Goal: Information Seeking & Learning: Check status

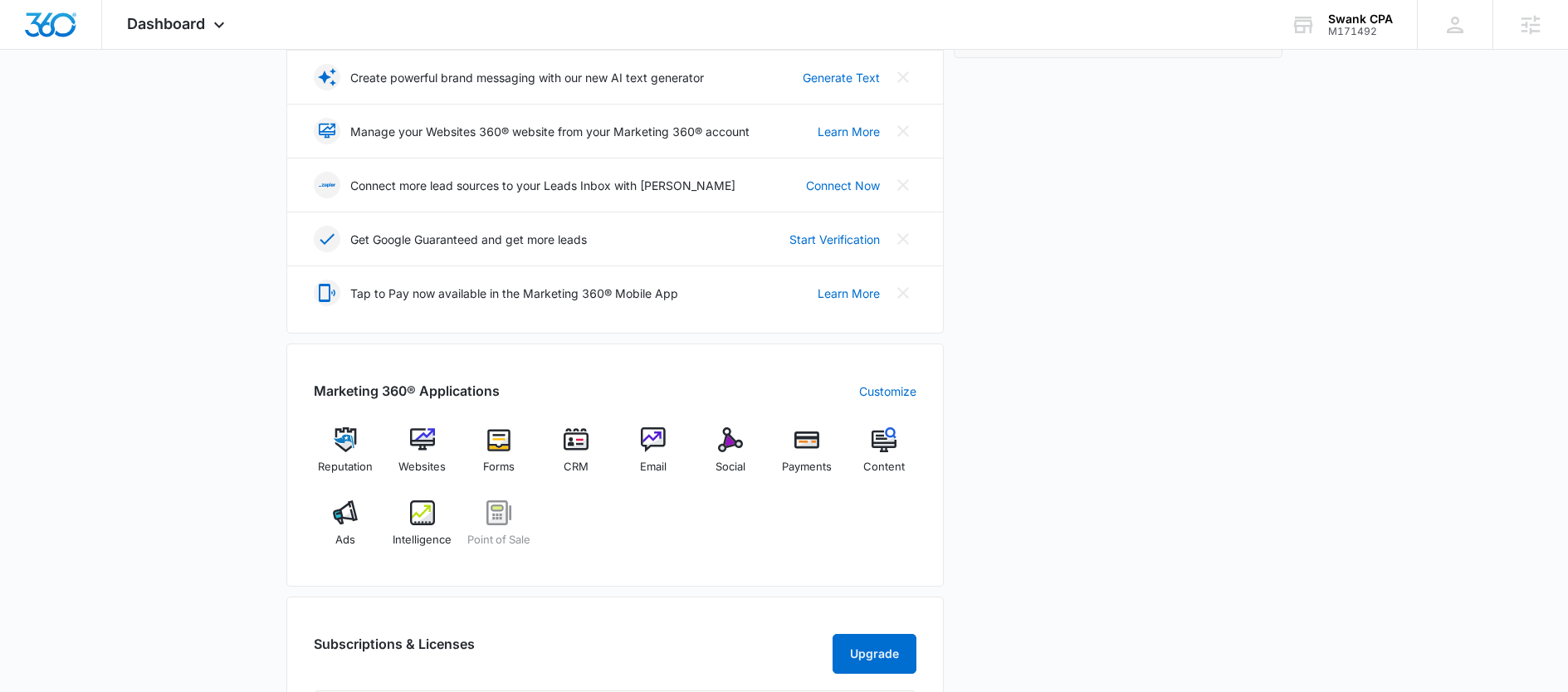
scroll to position [401, 0]
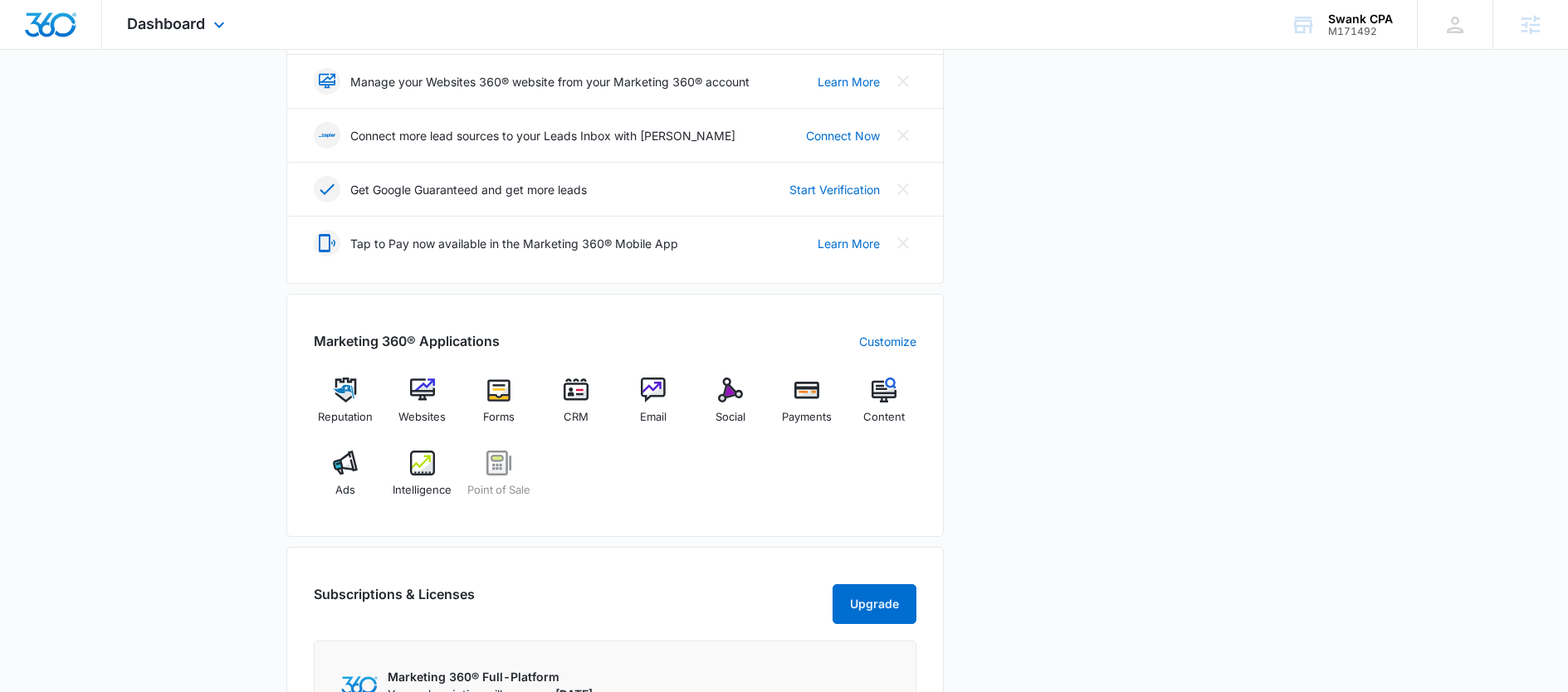
click at [212, 38] on div "Dashboard Apps Reputation Websites Forms CRM Email Social Payments POS Content …" at bounding box center [178, 24] width 152 height 49
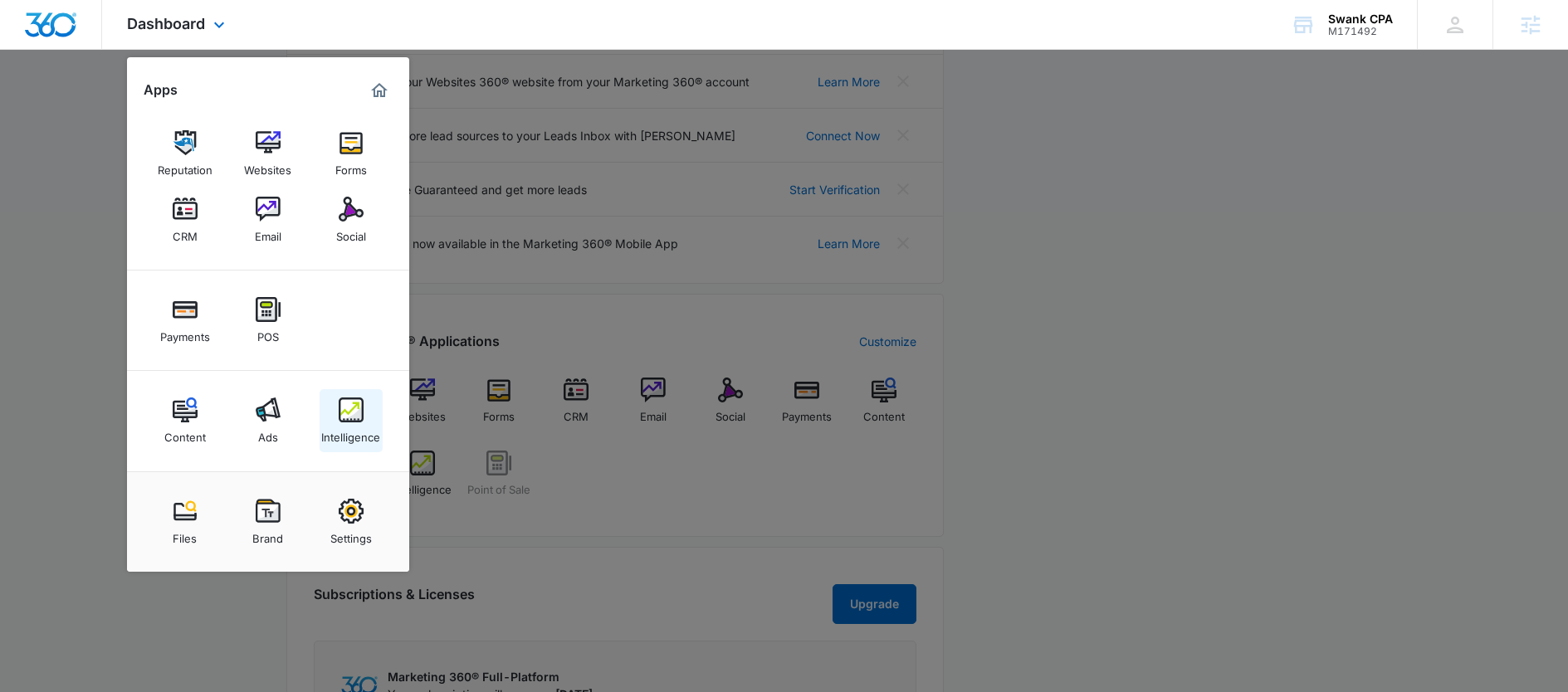
click at [347, 411] on img at bounding box center [351, 410] width 25 height 25
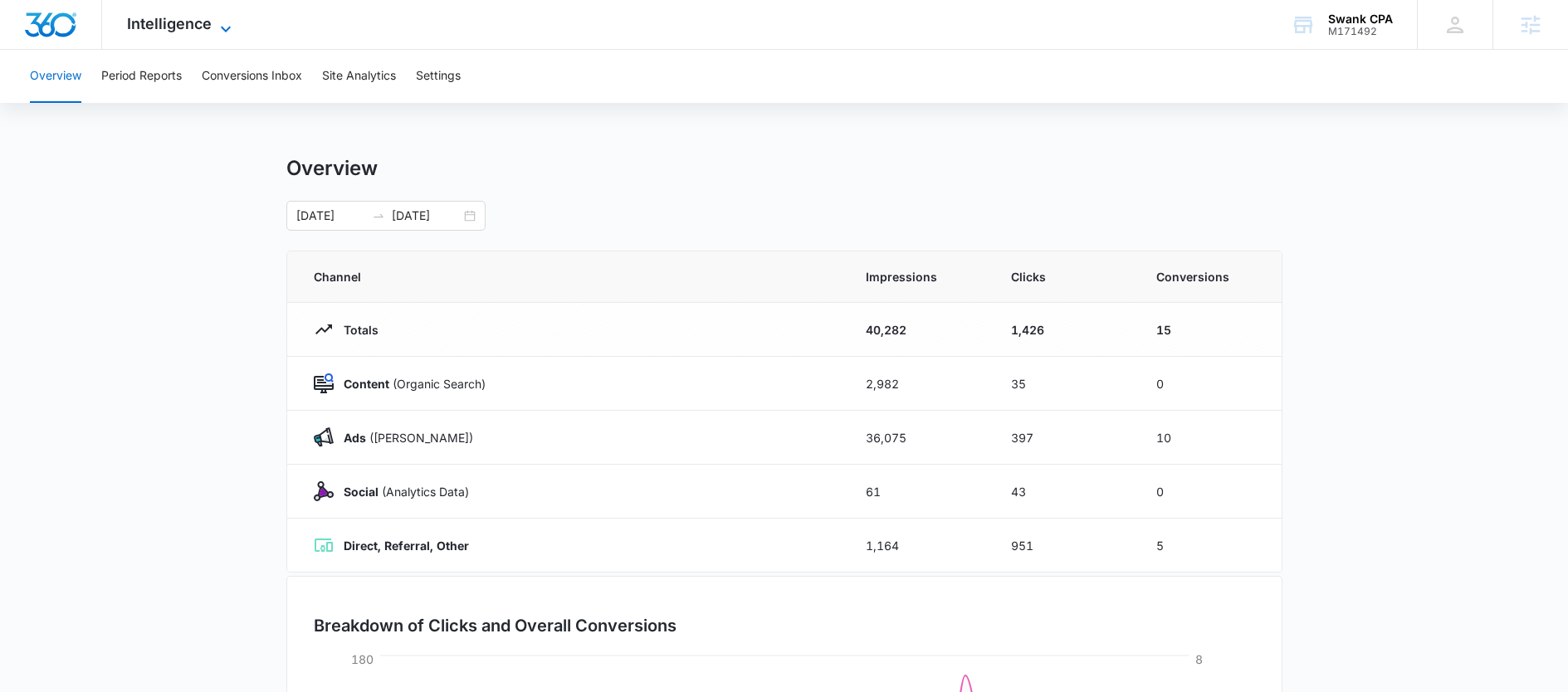
click at [182, 20] on span "Intelligence" at bounding box center [169, 23] width 85 height 17
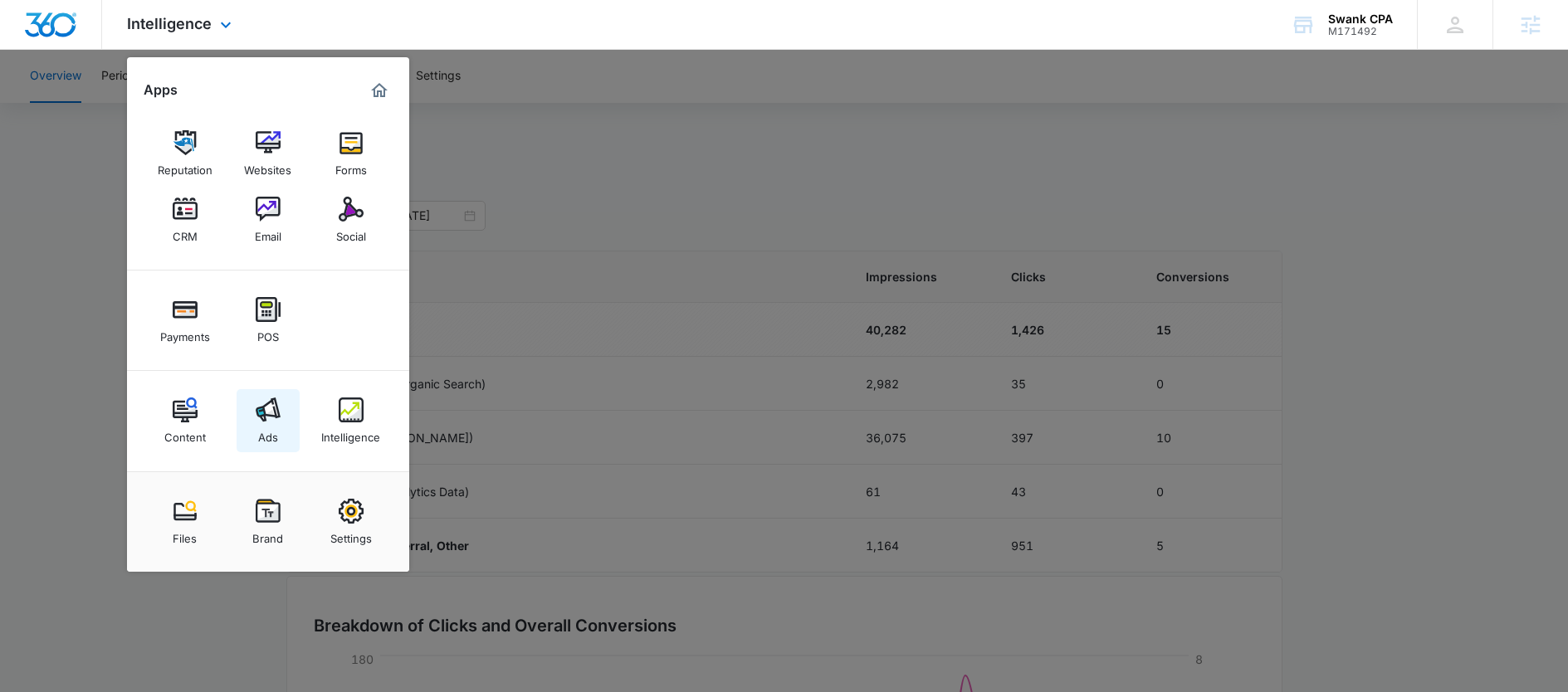
click at [258, 430] on div "Ads" at bounding box center [268, 434] width 20 height 21
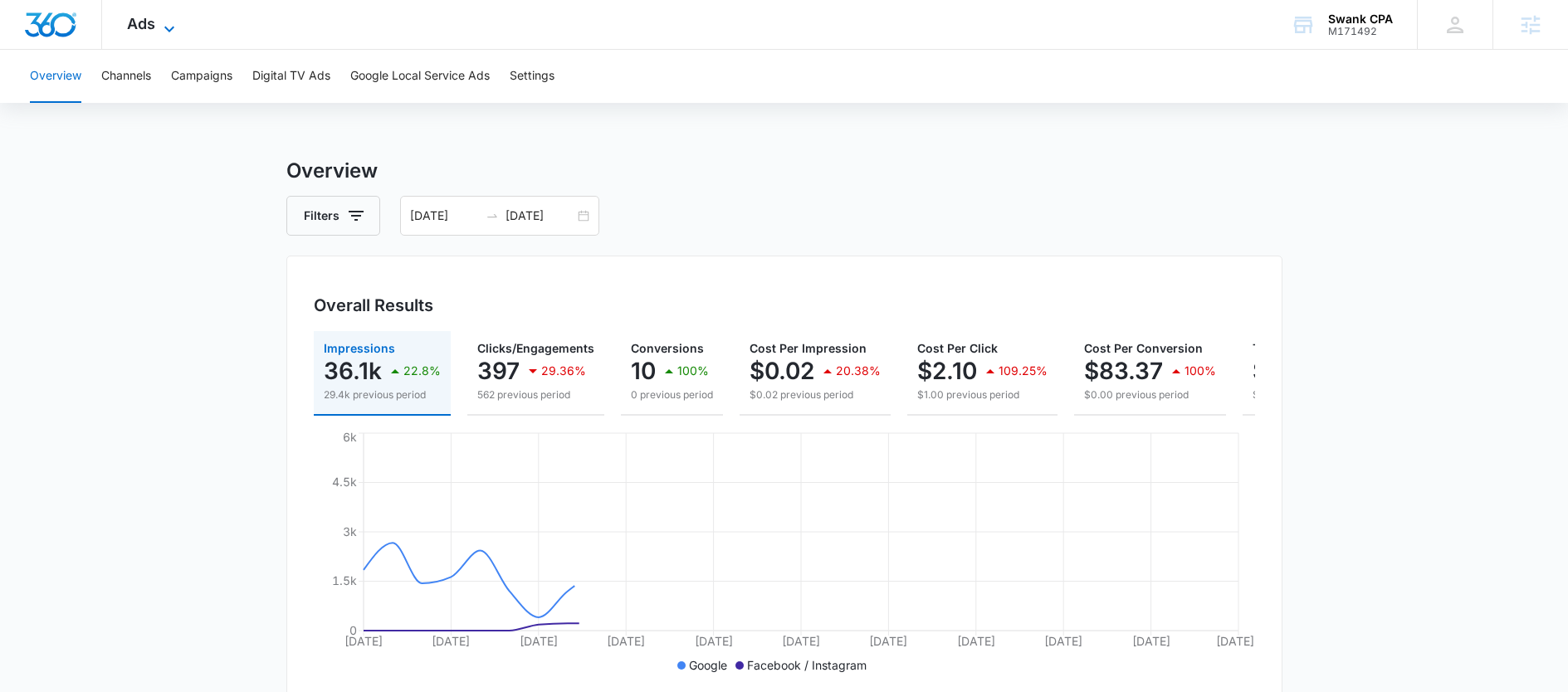
click at [145, 15] on span "Ads" at bounding box center [140, 23] width 28 height 17
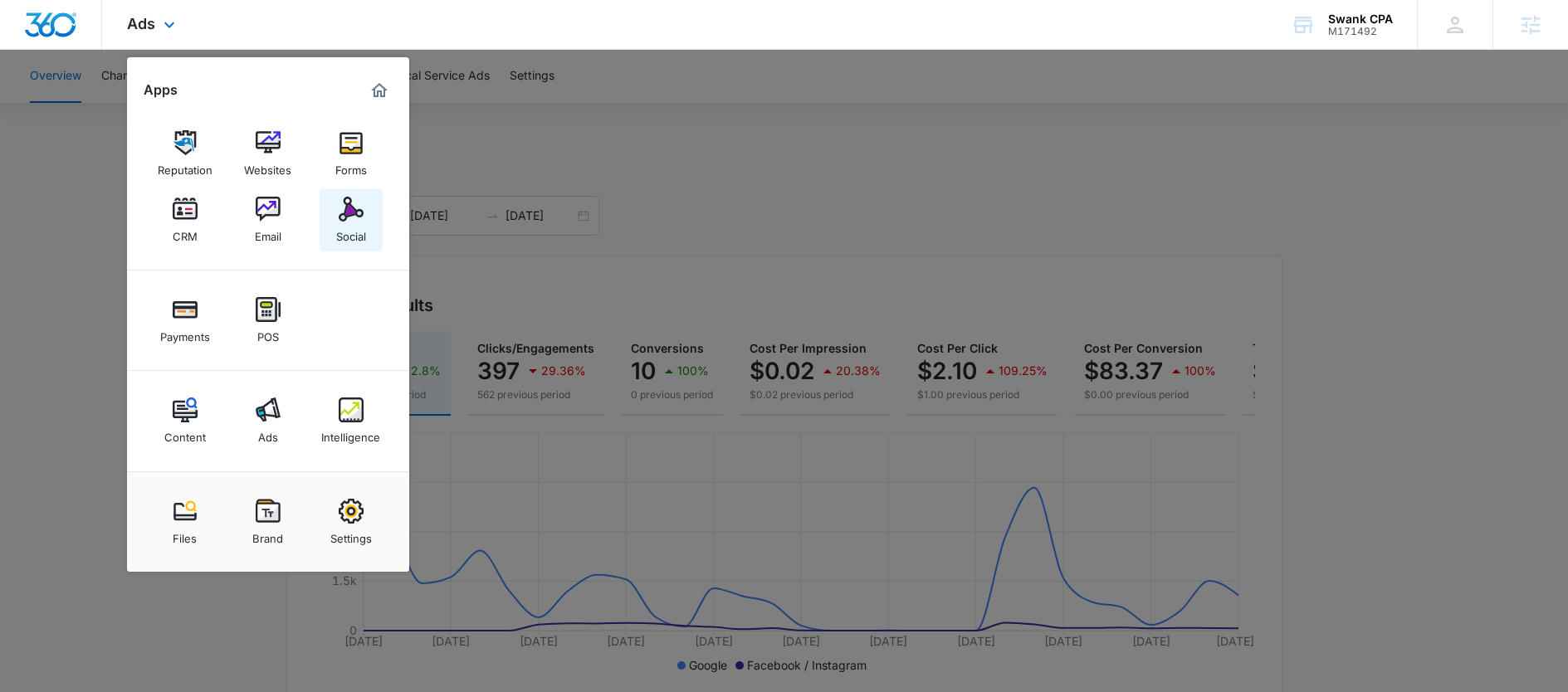
click at [354, 221] on img at bounding box center [351, 209] width 25 height 25
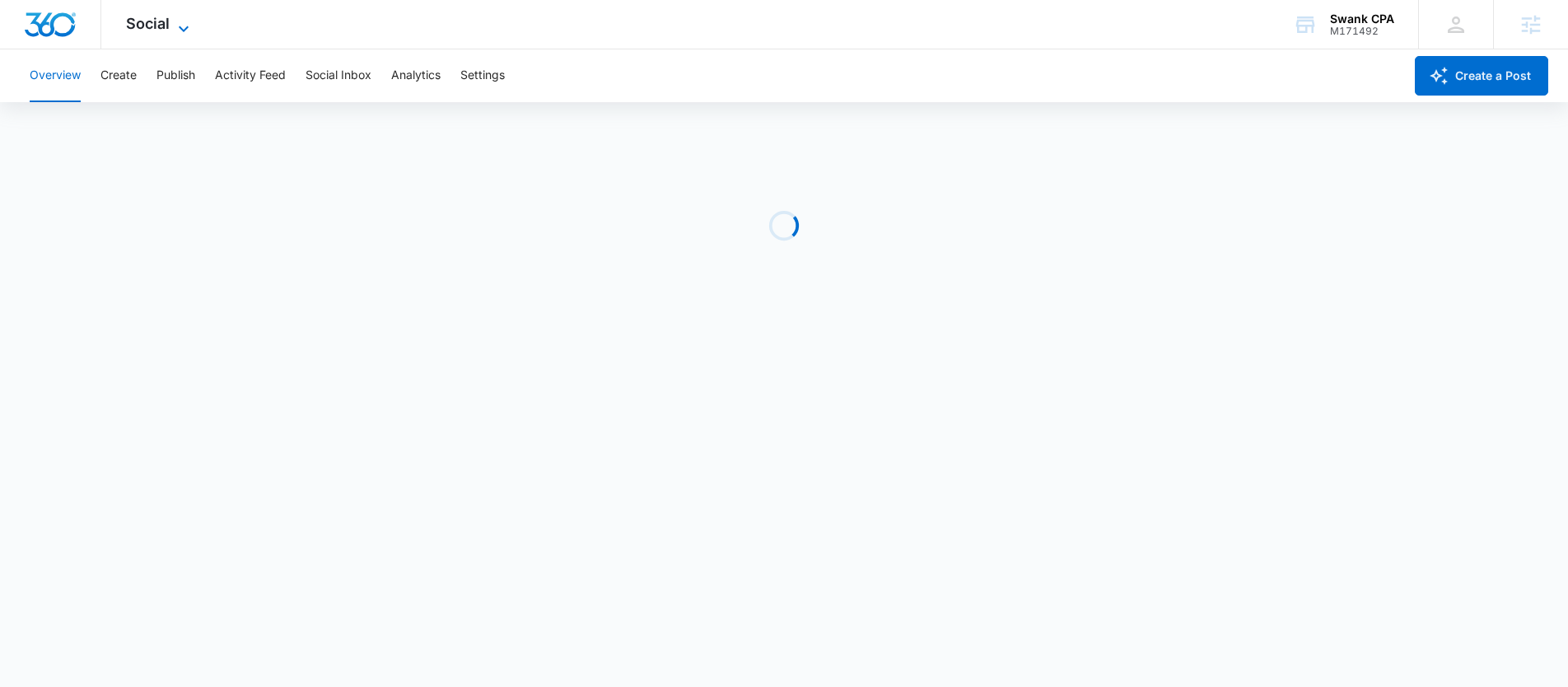
click at [154, 14] on span "Social" at bounding box center [147, 23] width 43 height 17
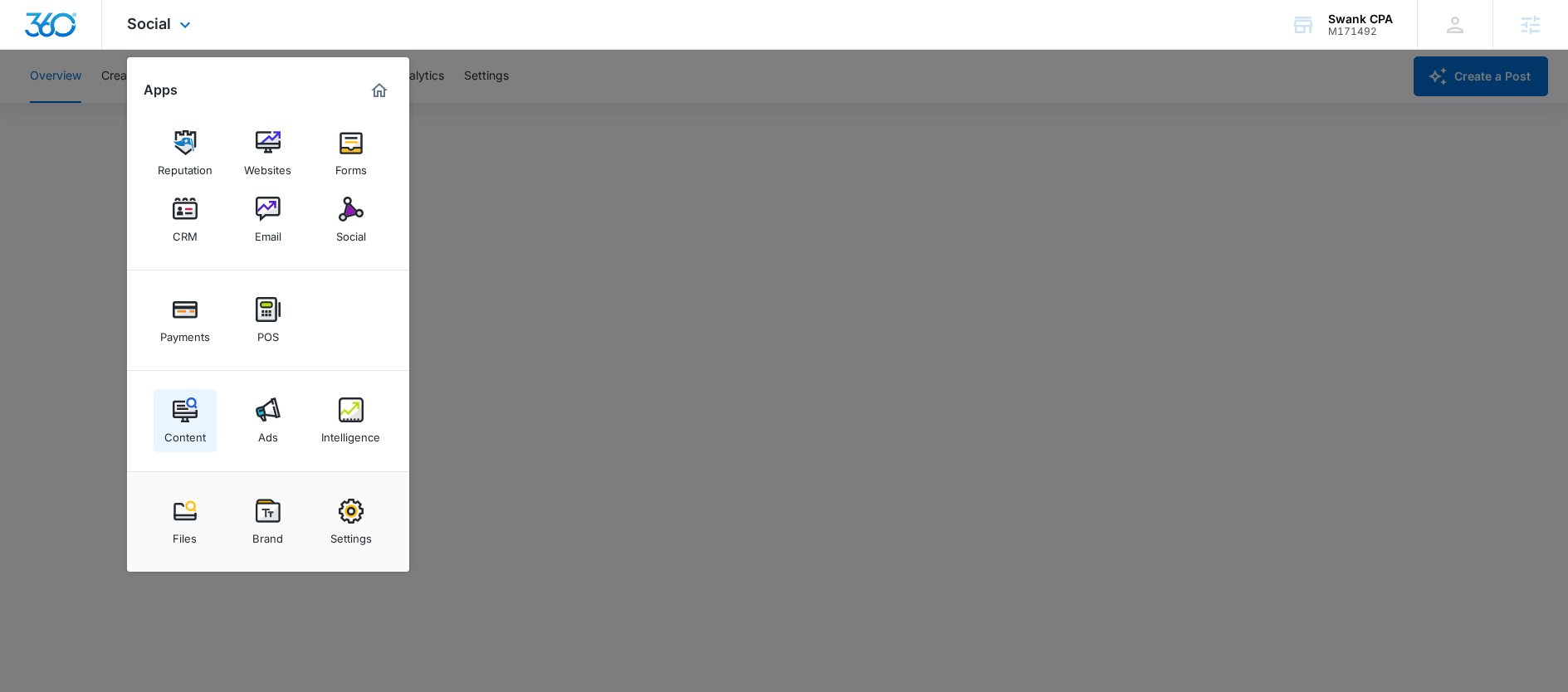
click at [208, 396] on link "Content" at bounding box center [185, 420] width 63 height 63
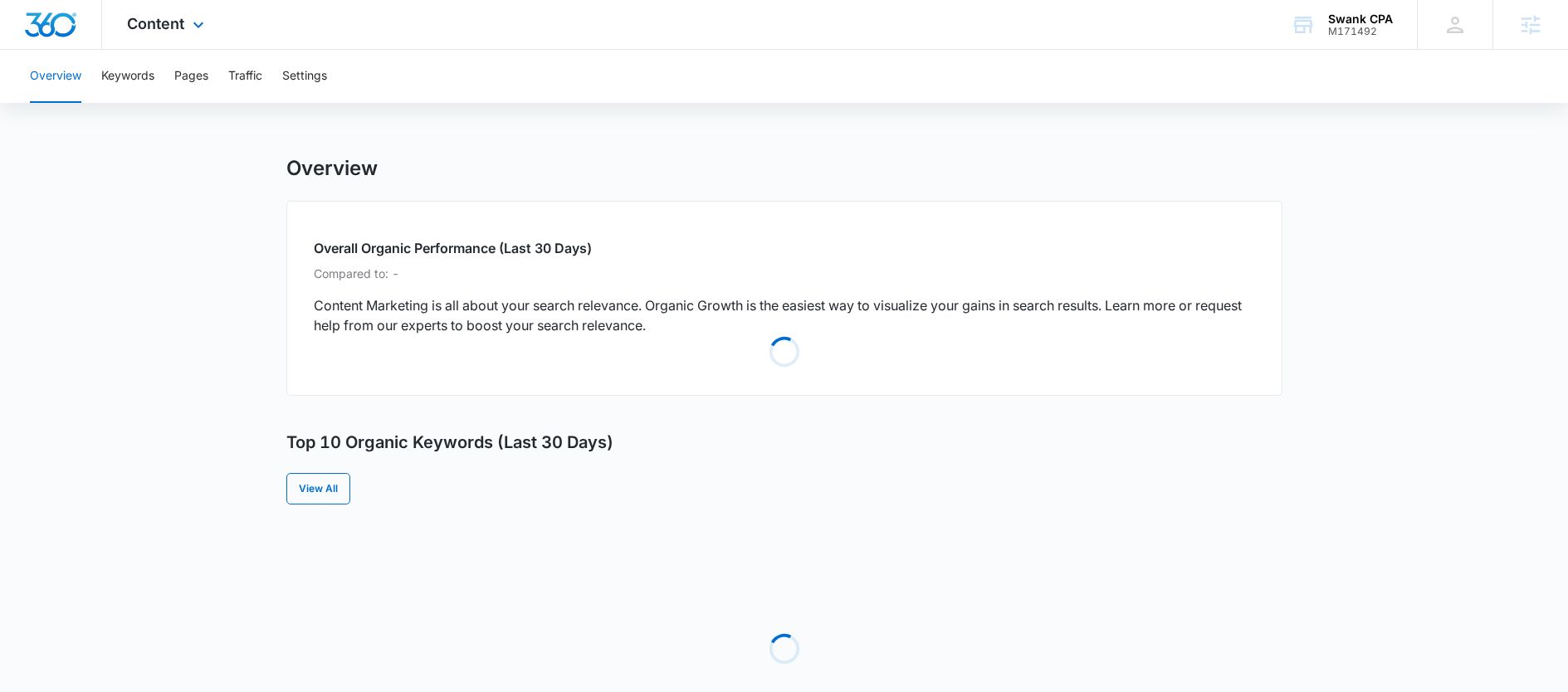
click at [194, 407] on main "Overview Overall Organic Performance (Last 30 Days) Compared to: - Content Mark…" at bounding box center [784, 632] width 1568 height 952
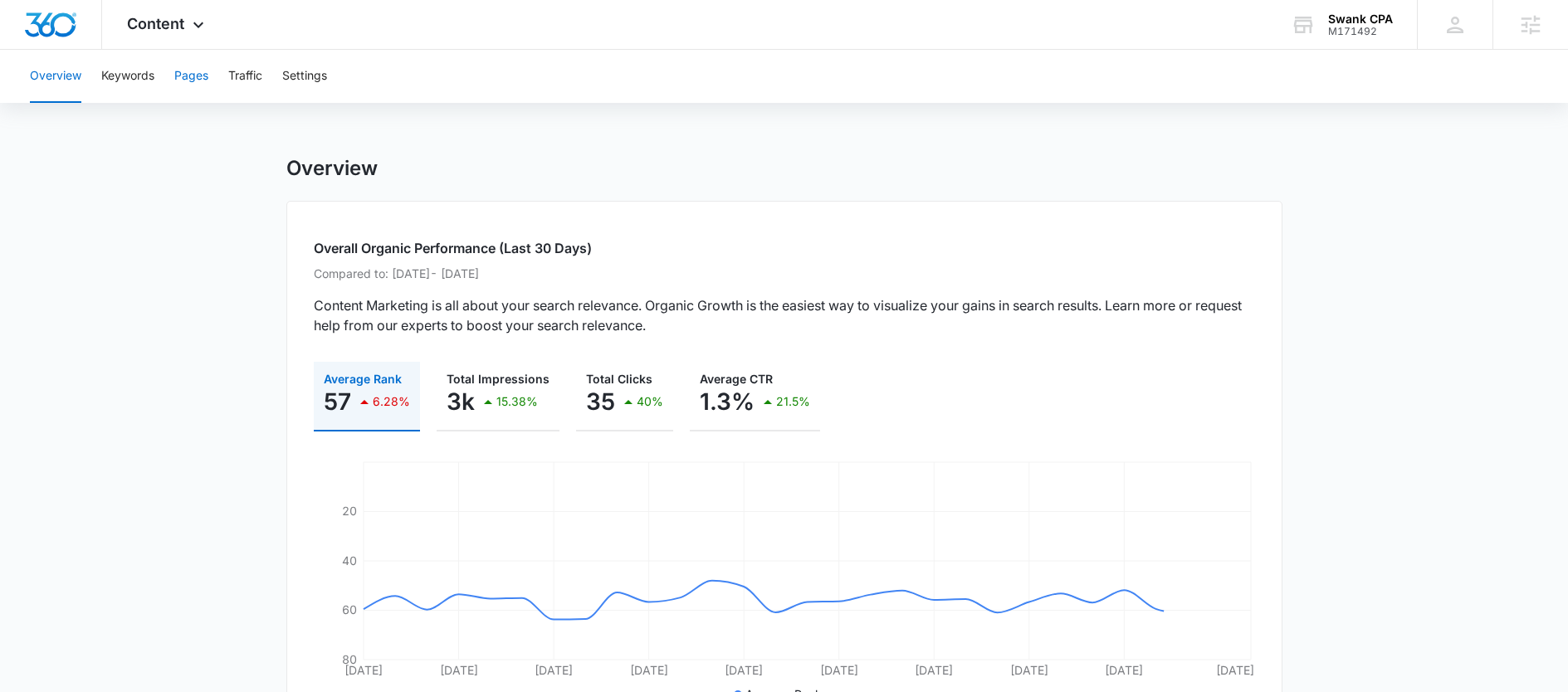
click at [188, 71] on button "Pages" at bounding box center [191, 75] width 34 height 53
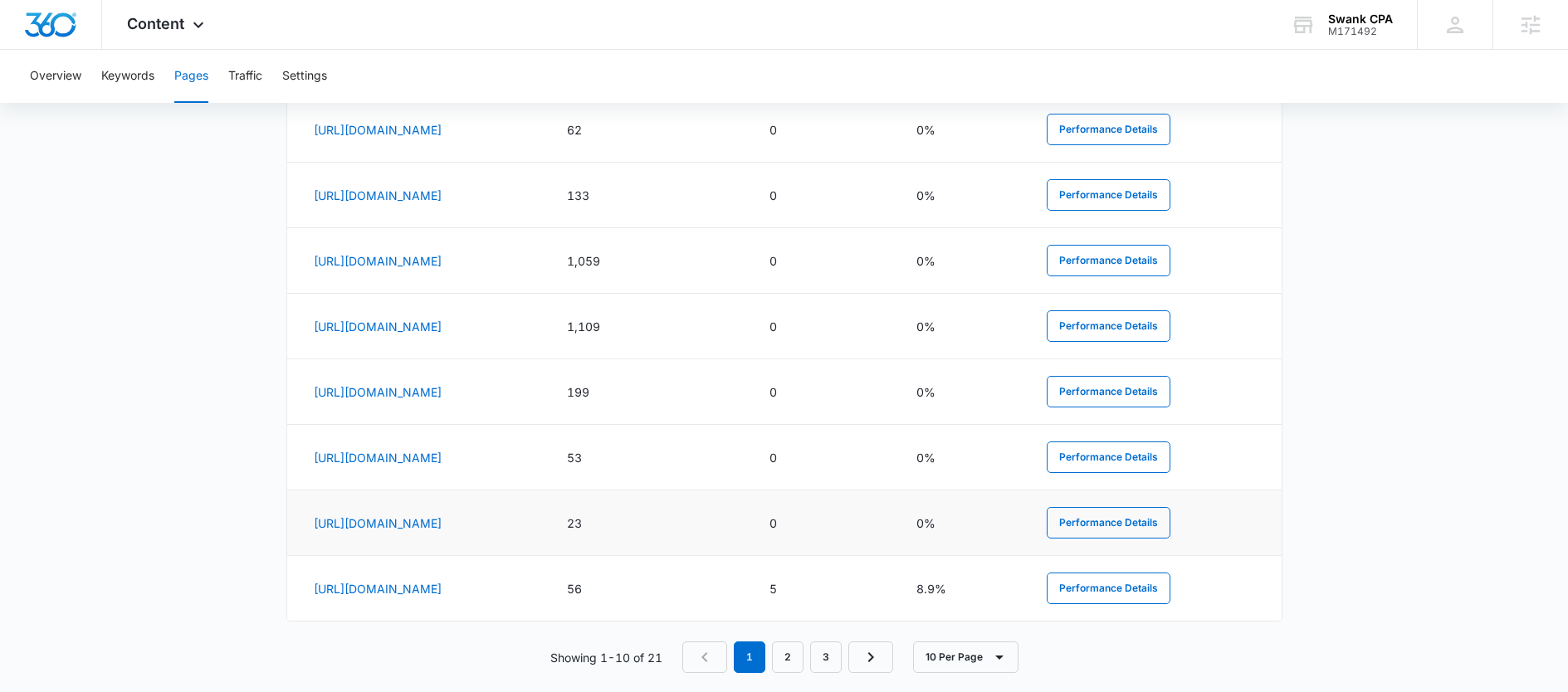
scroll to position [979, 0]
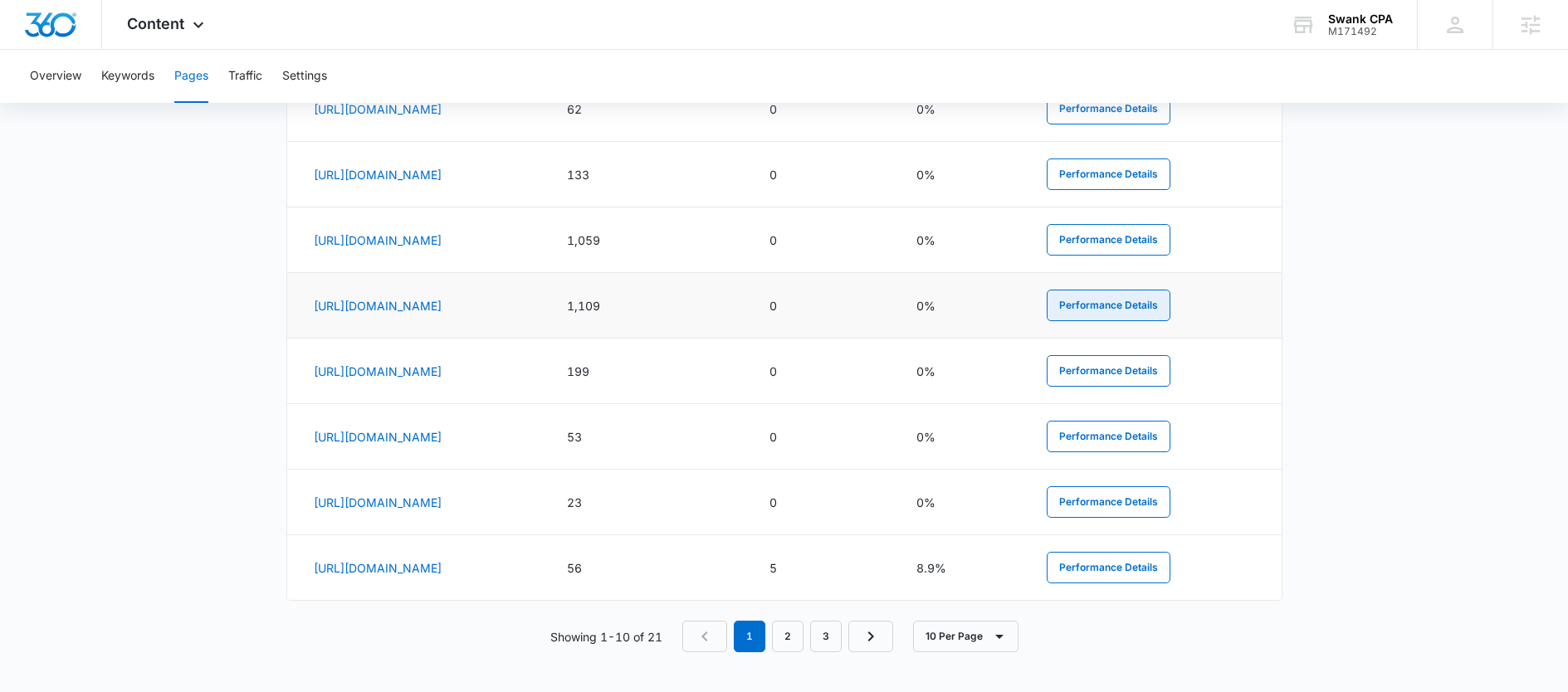
click at [1150, 297] on button "Performance Details" at bounding box center [1109, 305] width 124 height 32
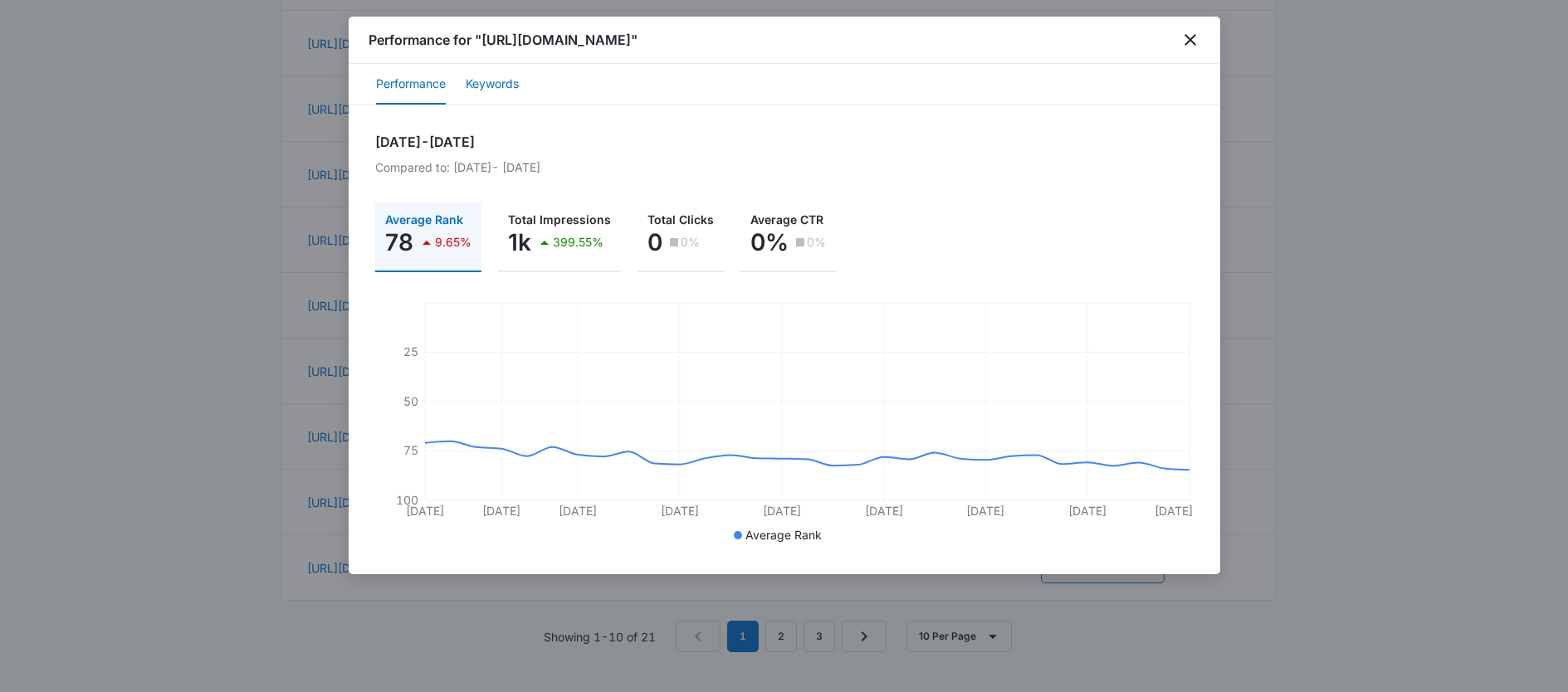
click at [499, 77] on button "Keywords" at bounding box center [491, 84] width 53 height 40
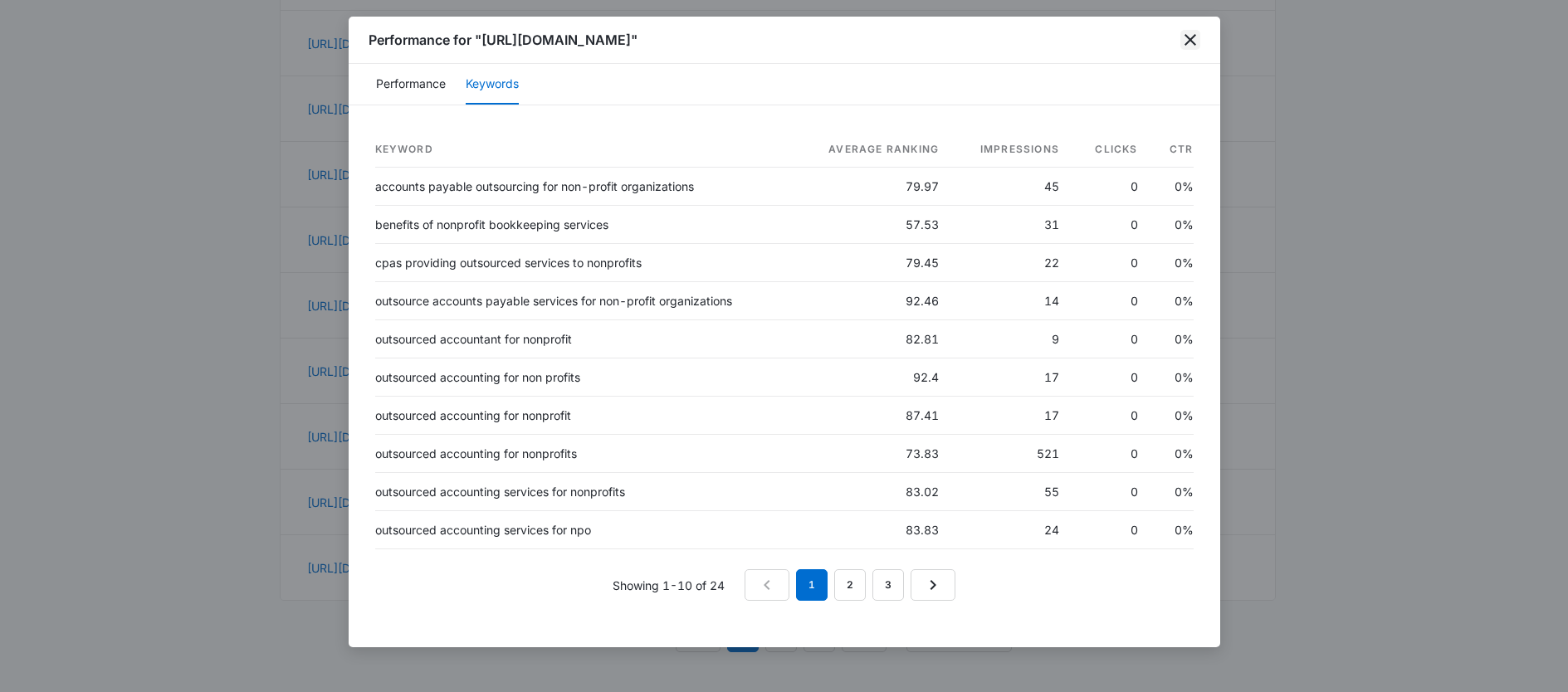
click at [1190, 38] on icon "close" at bounding box center [1190, 40] width 12 height 12
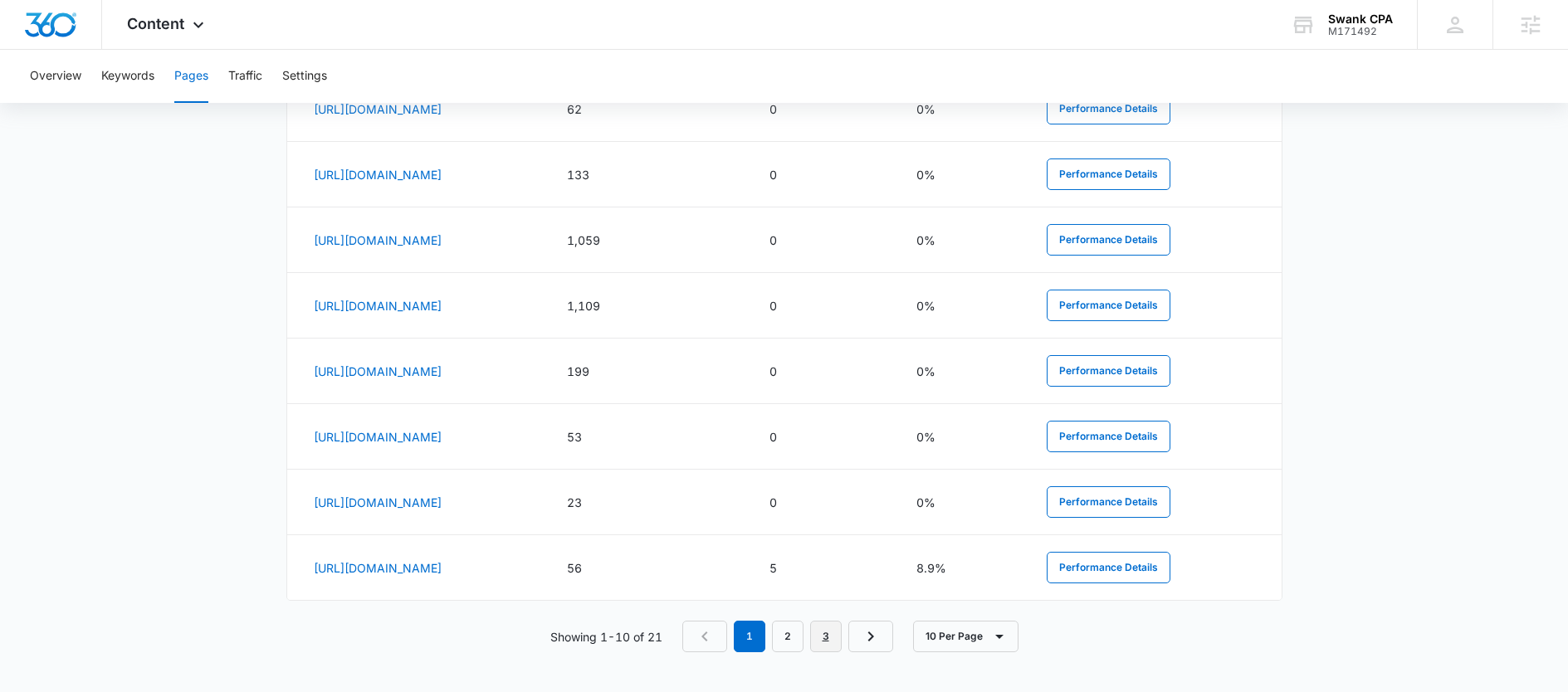
click at [818, 629] on link "3" at bounding box center [825, 637] width 32 height 32
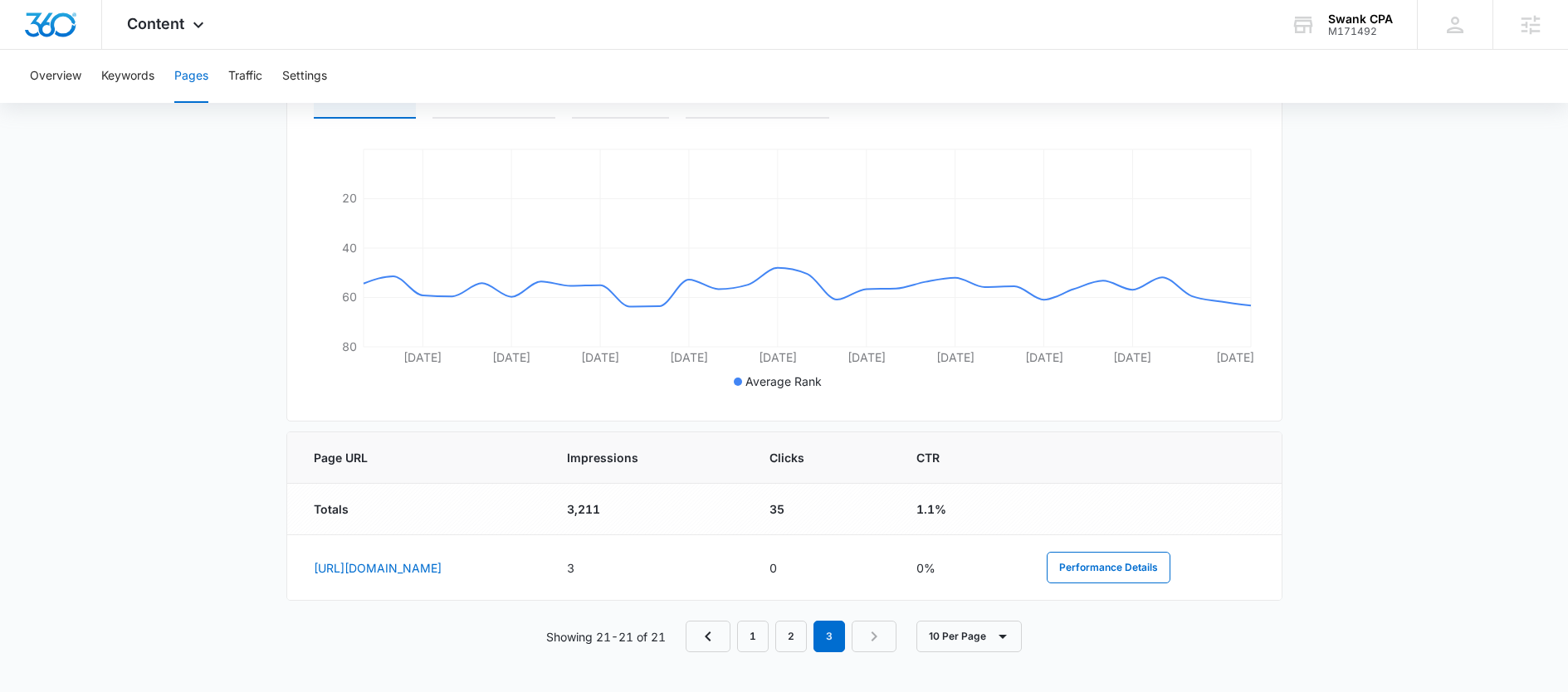
scroll to position [376, 0]
click at [790, 629] on link "2" at bounding box center [790, 637] width 32 height 32
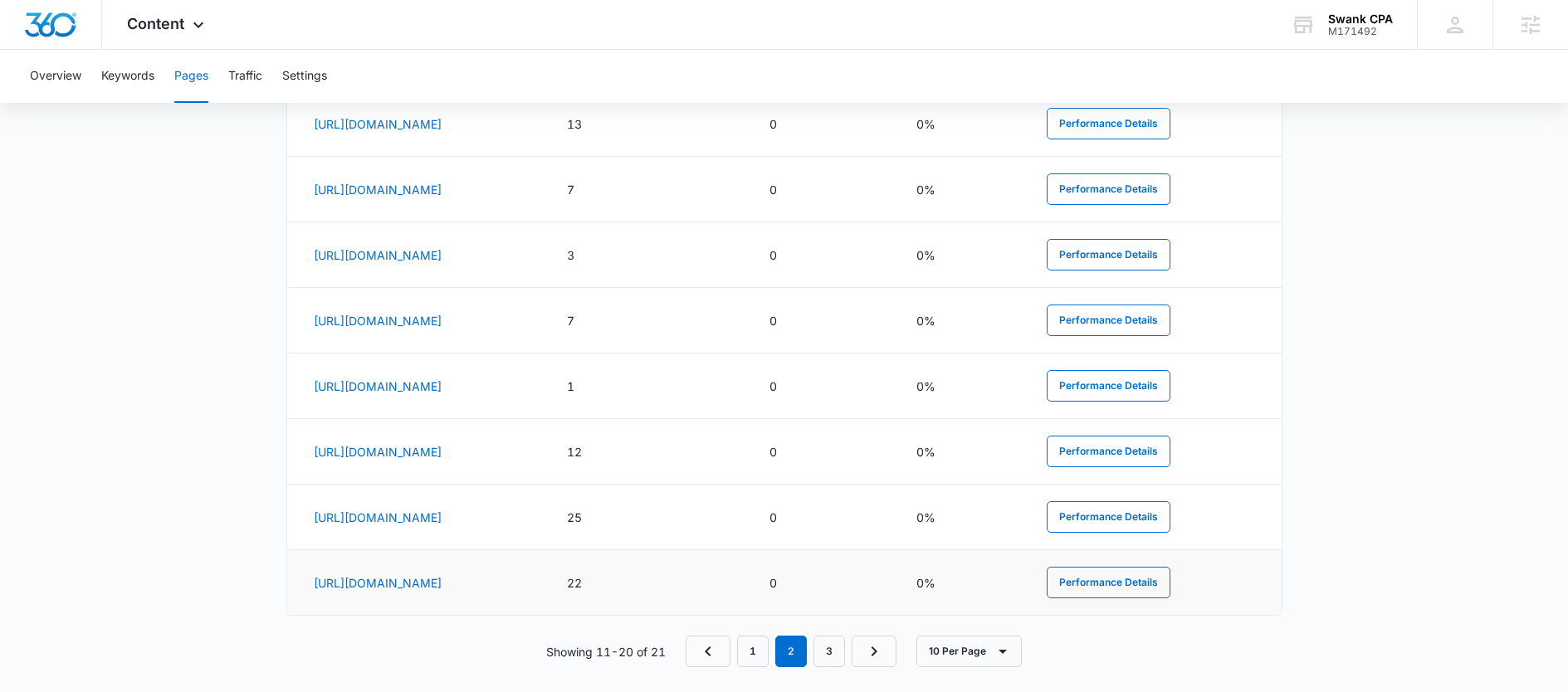
scroll to position [970, 0]
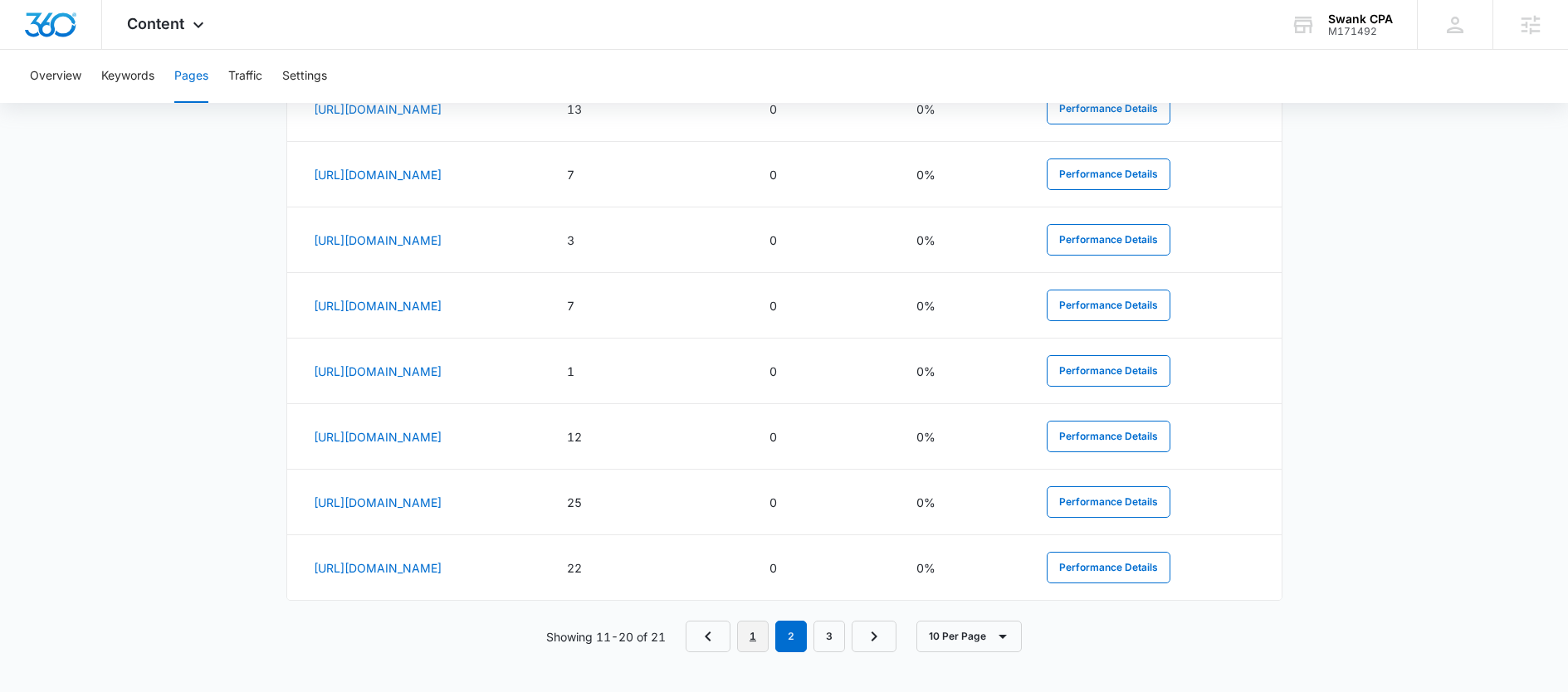
click at [765, 634] on link "1" at bounding box center [753, 637] width 32 height 32
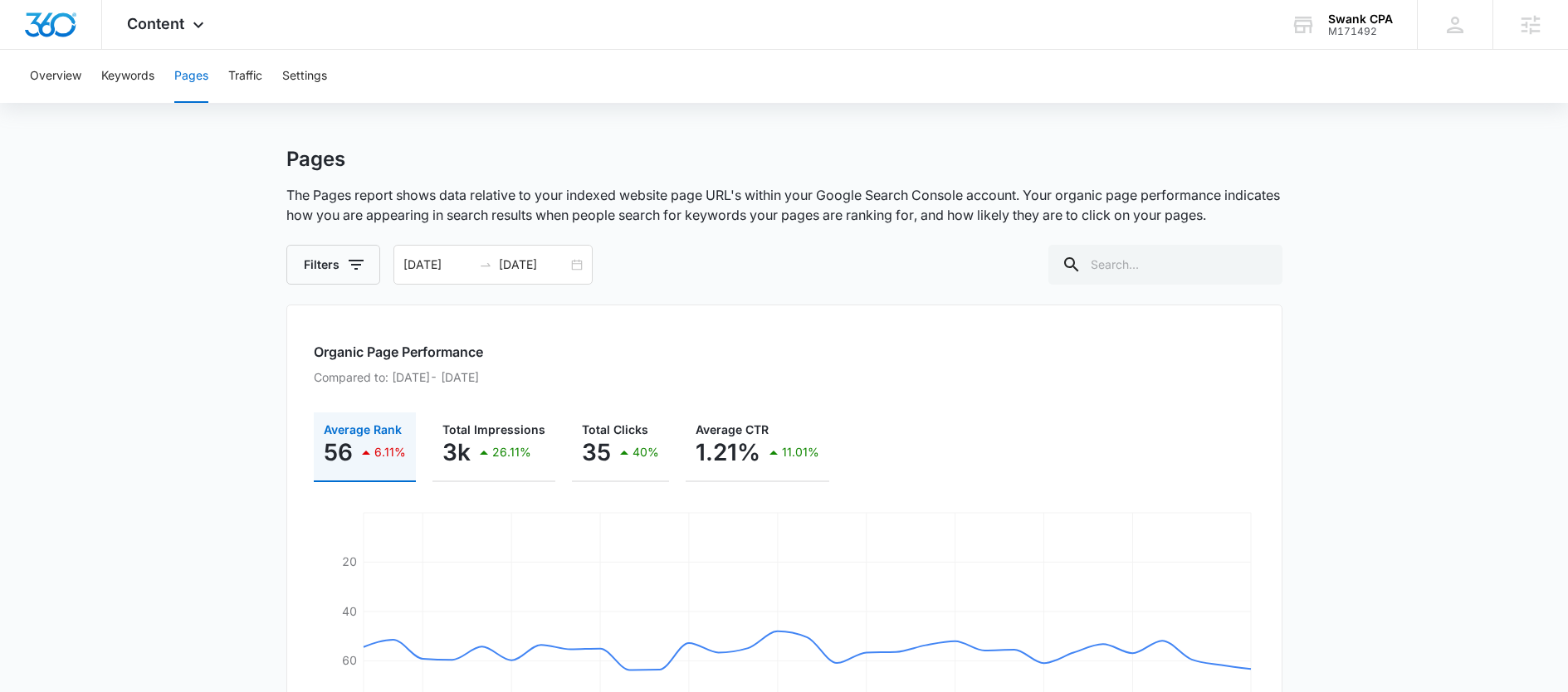
scroll to position [0, 0]
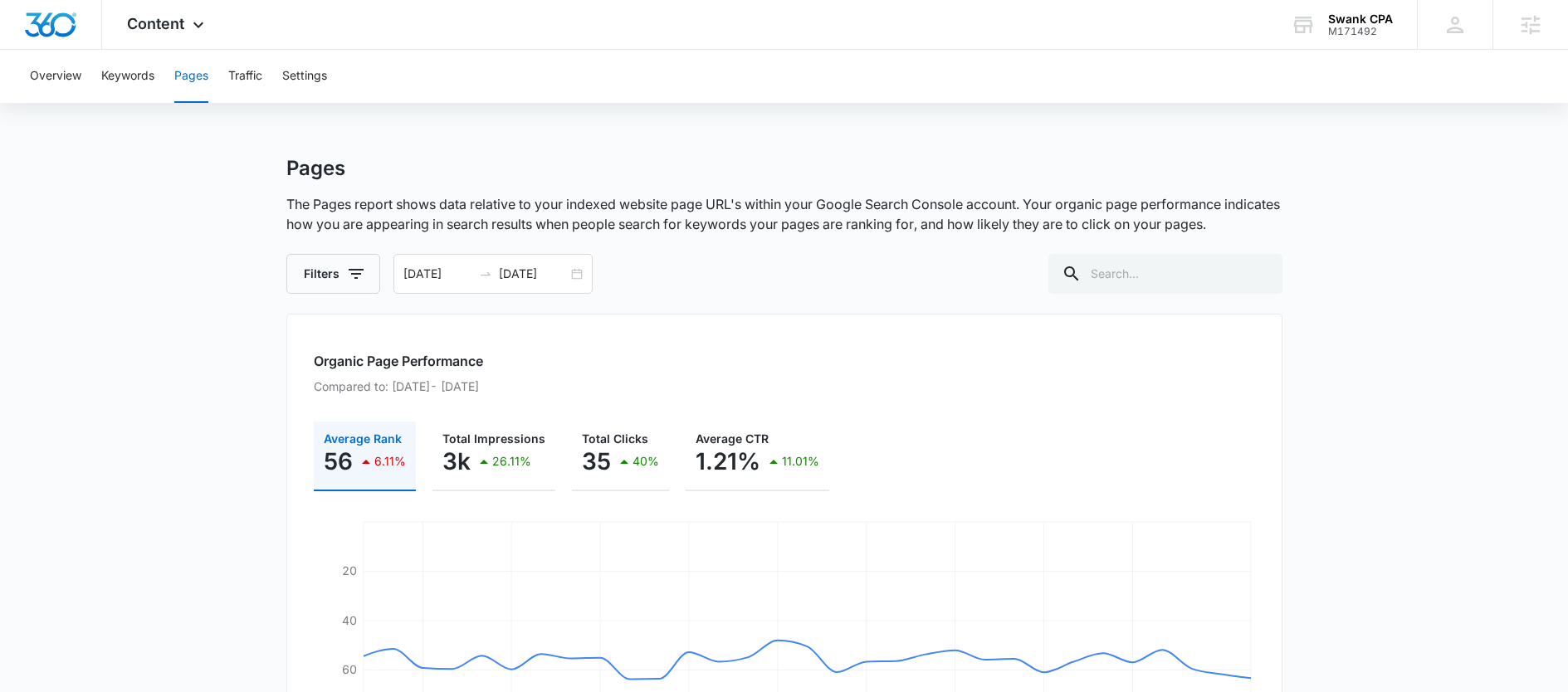
click at [122, 71] on button "Keywords" at bounding box center [128, 75] width 53 height 53
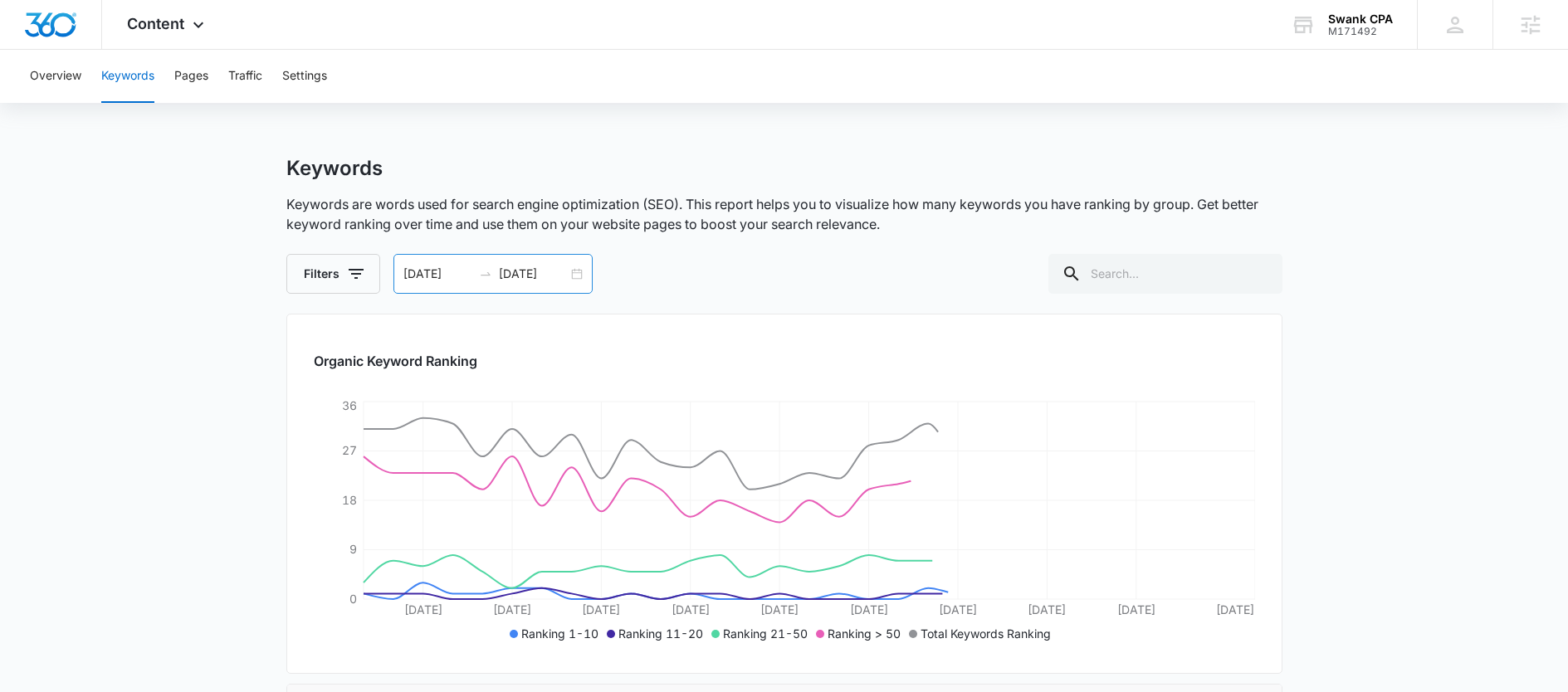
click at [523, 279] on input "[DATE]" at bounding box center [533, 274] width 69 height 18
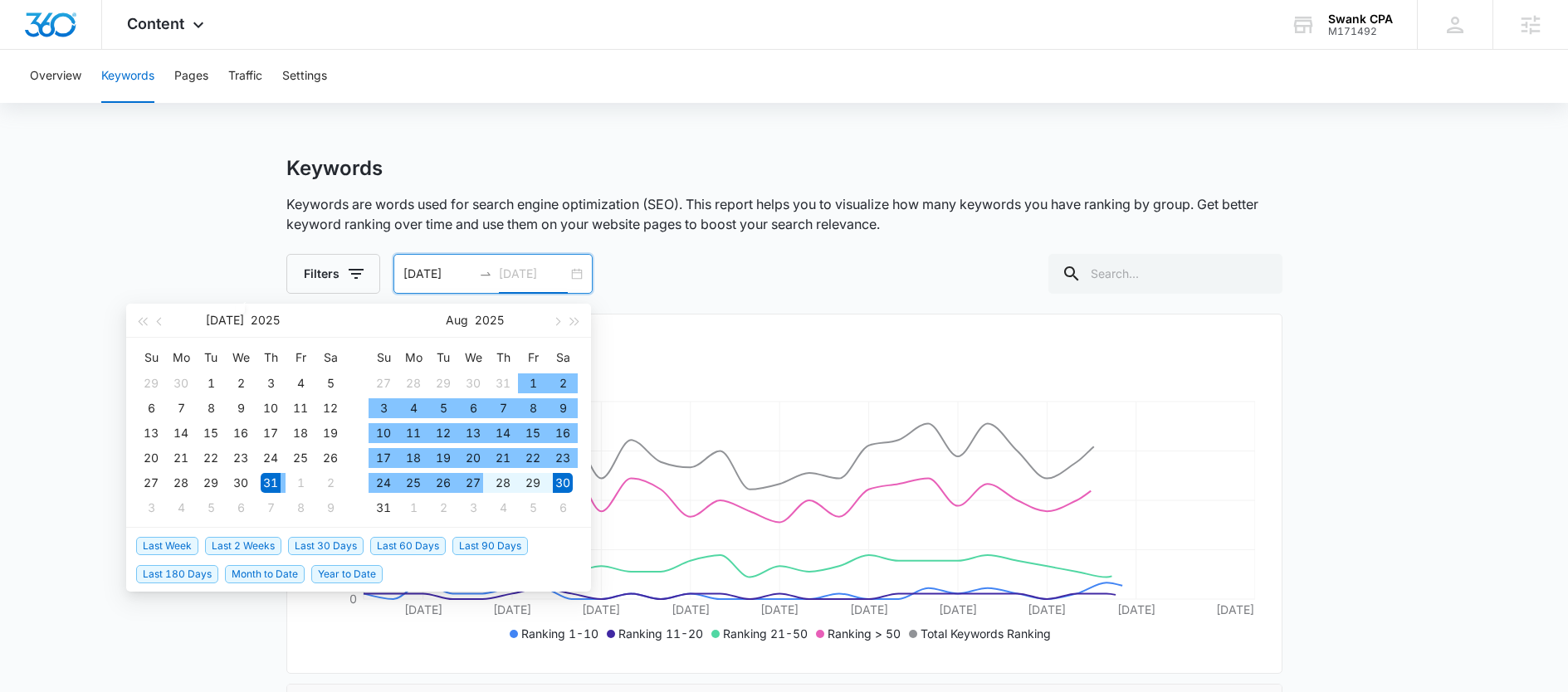
type input "[DATE]"
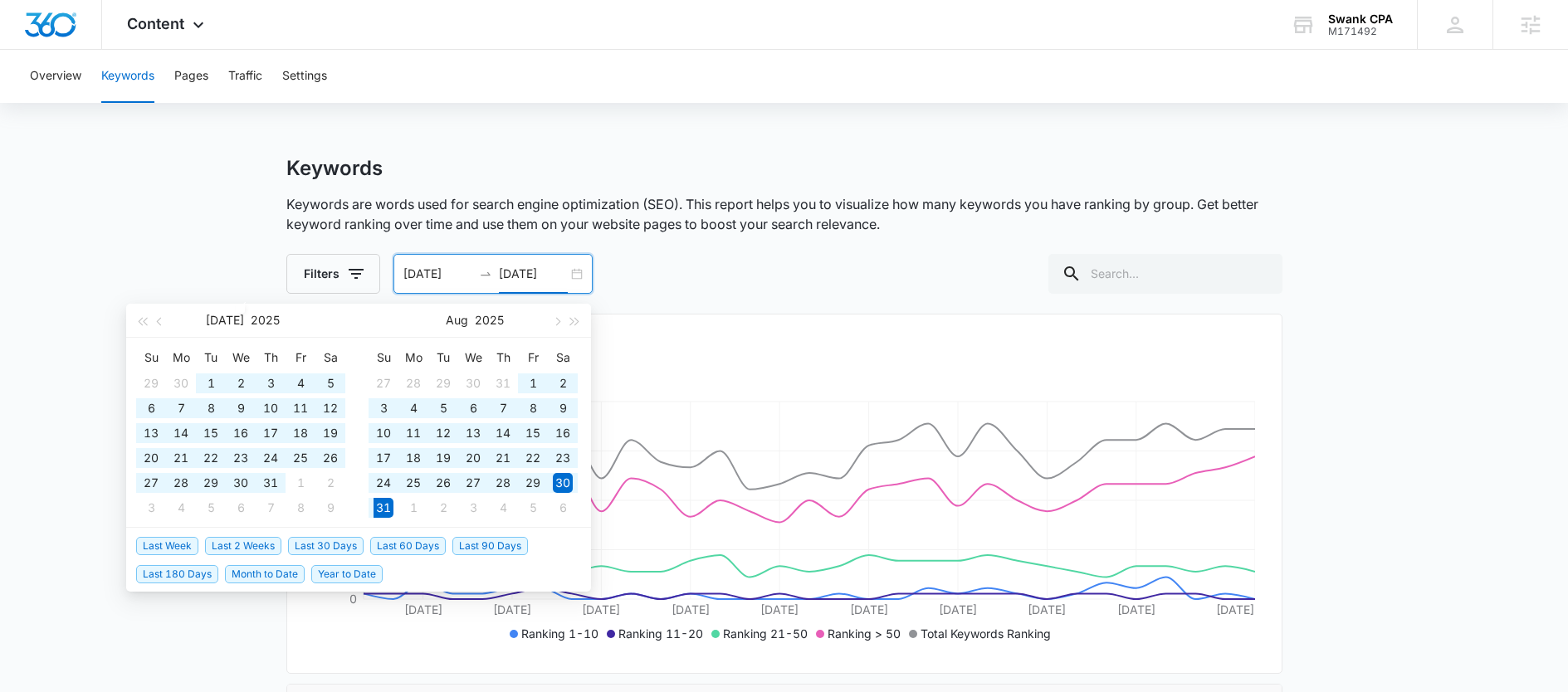
click at [364, 571] on span "Year to Date" at bounding box center [347, 574] width 72 height 18
type input "[DATE]"
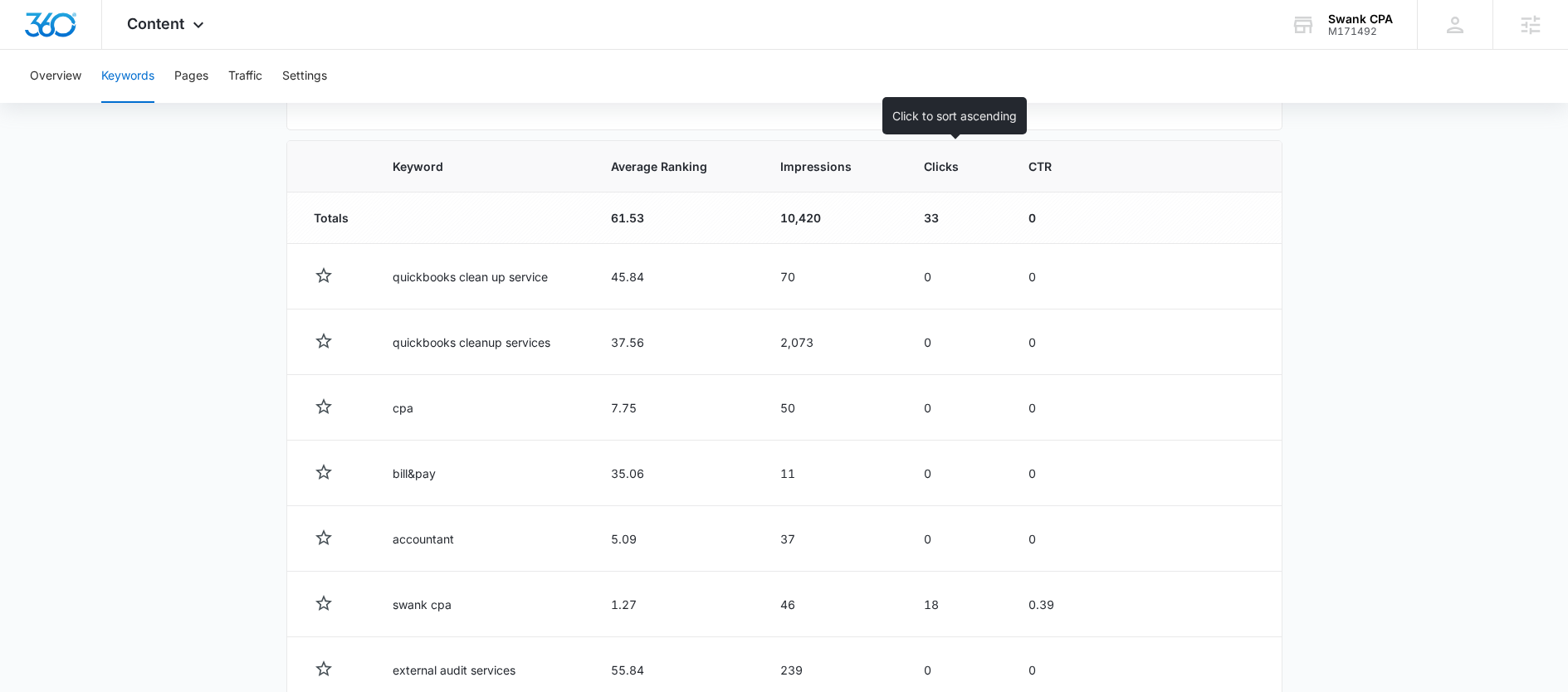
click at [917, 169] on th "Clicks" at bounding box center [956, 166] width 104 height 51
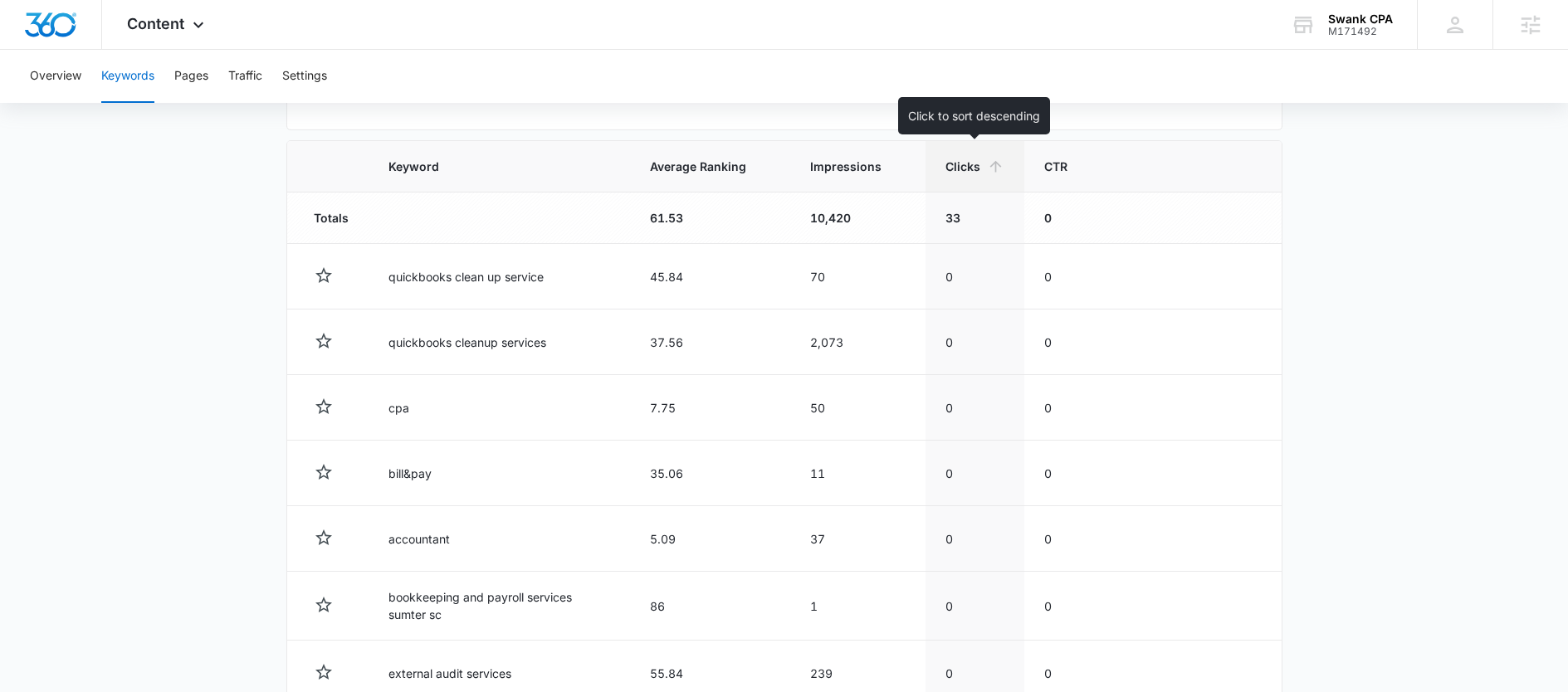
click at [972, 170] on span "Clicks" at bounding box center [962, 166] width 35 height 17
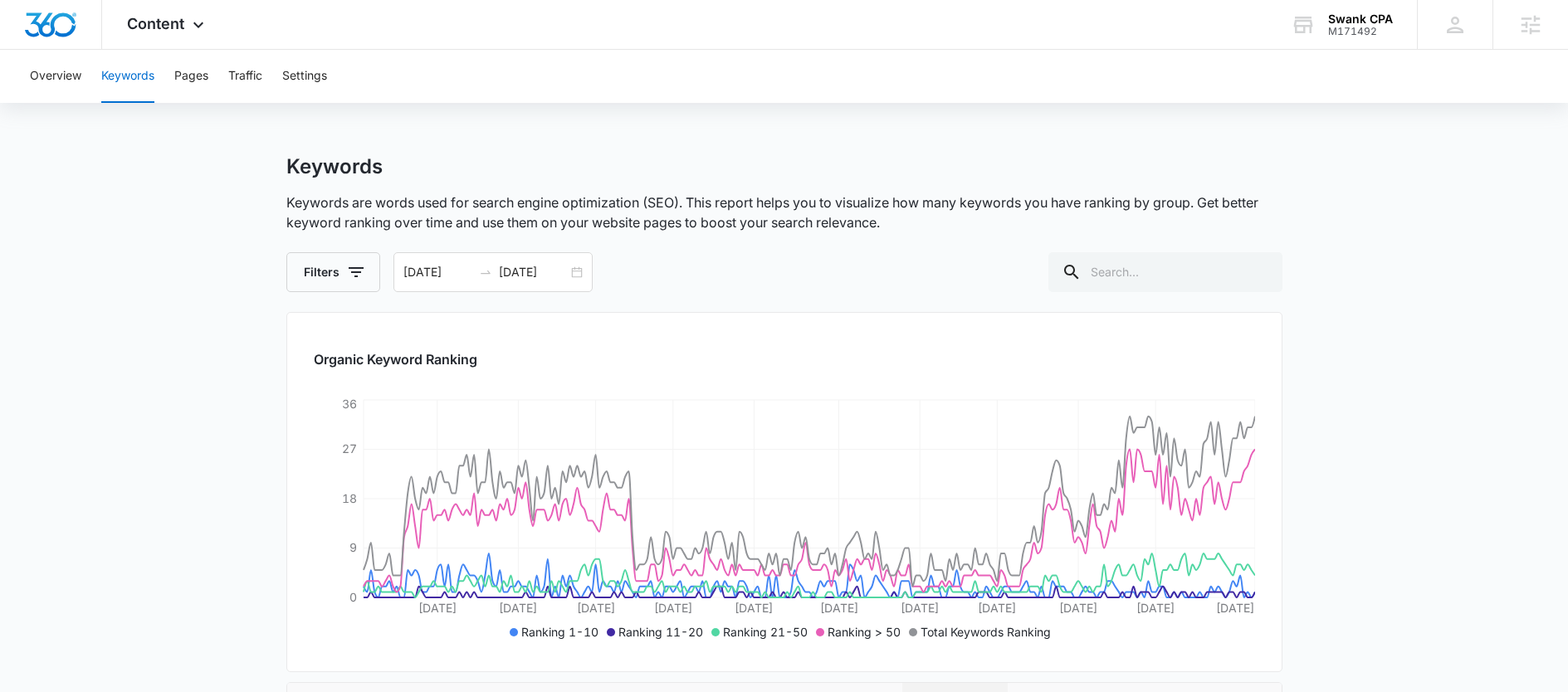
scroll to position [143, 0]
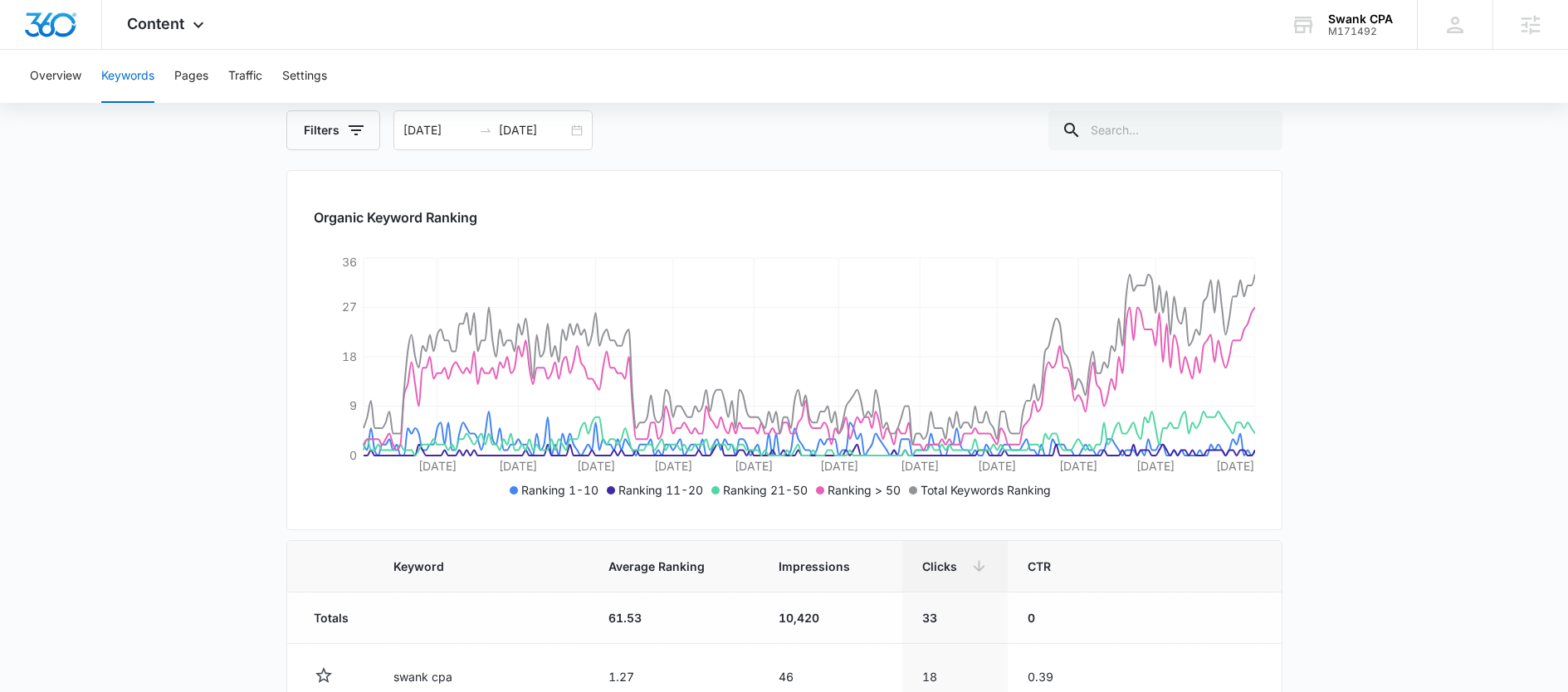
click at [229, 467] on main "Keywords Keywords are words used for search engine optimization (SEO). This rep…" at bounding box center [784, 702] width 1568 height 1379
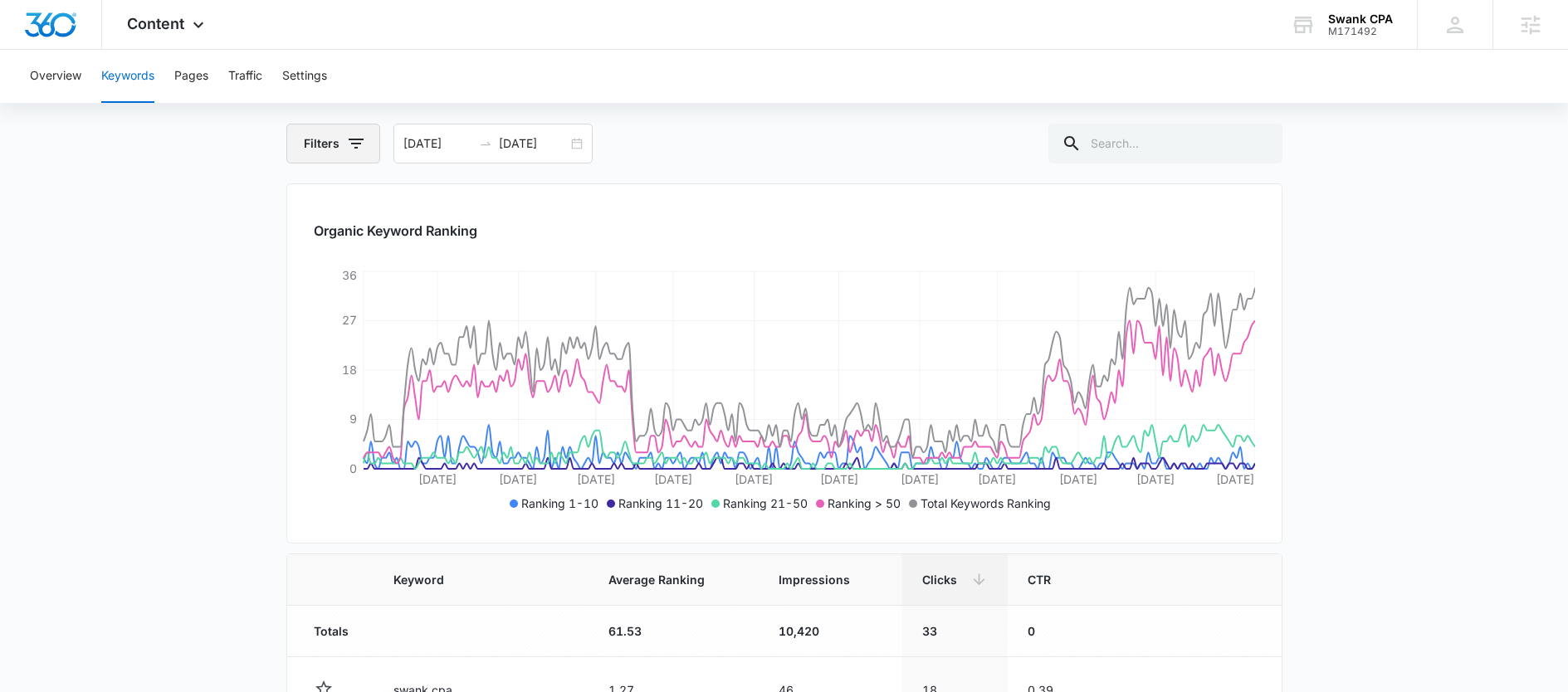
scroll to position [120, 0]
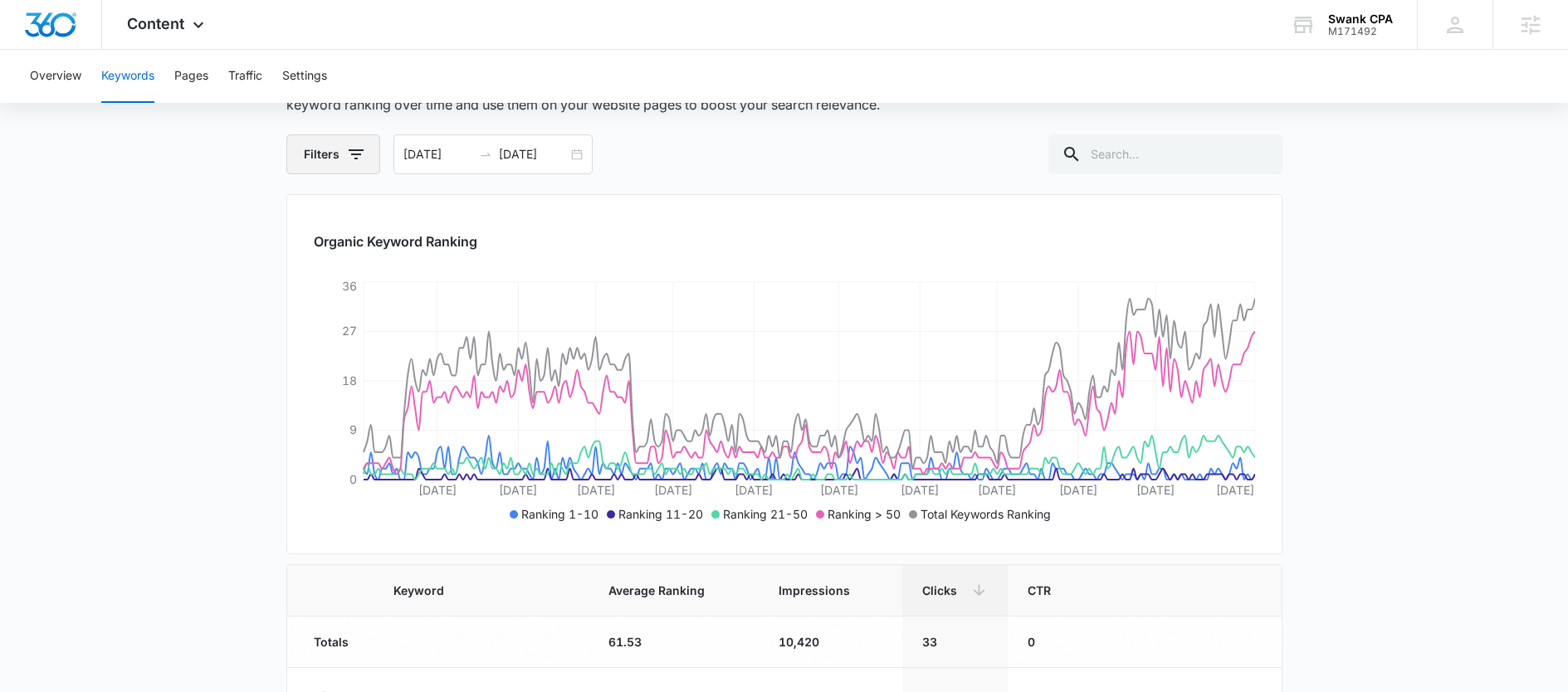
click at [330, 164] on button "Filters" at bounding box center [333, 154] width 94 height 40
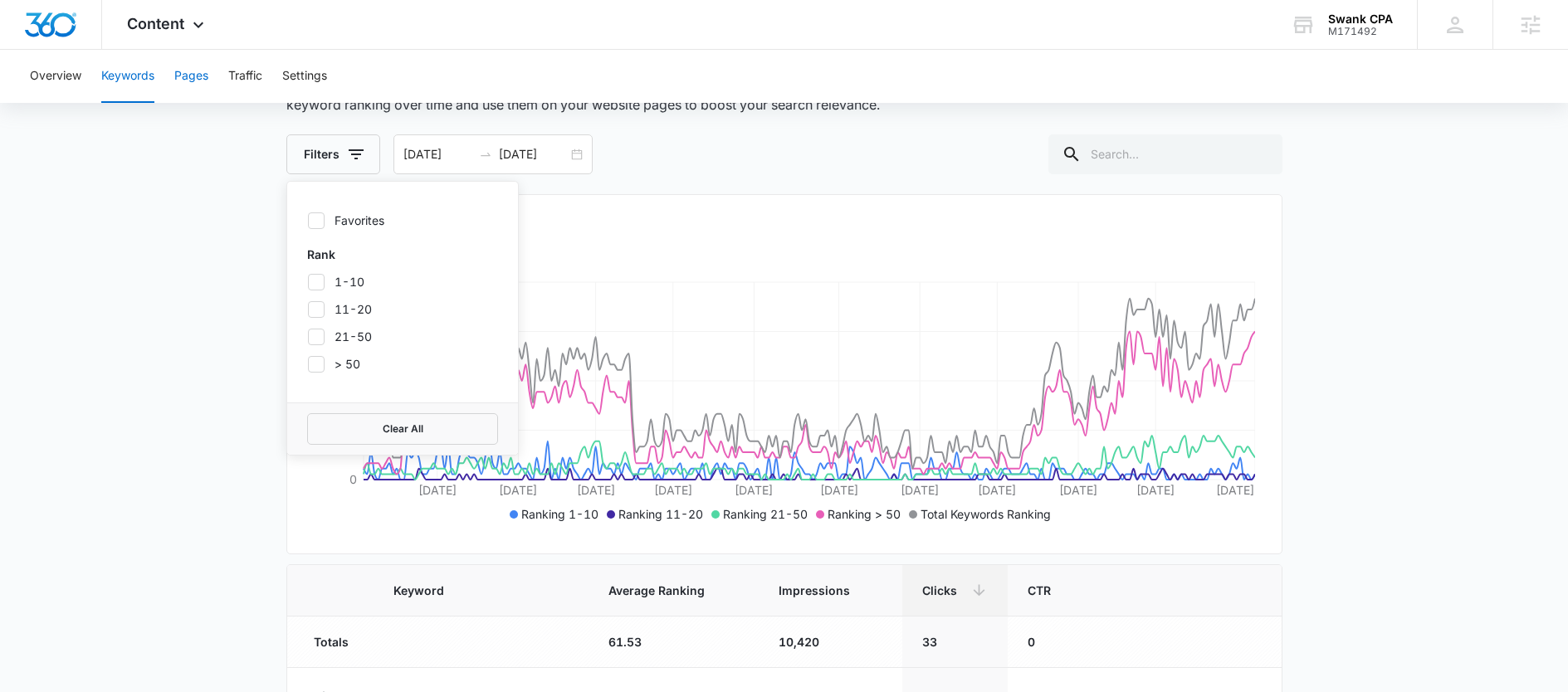
click at [190, 79] on button "Pages" at bounding box center [191, 75] width 34 height 53
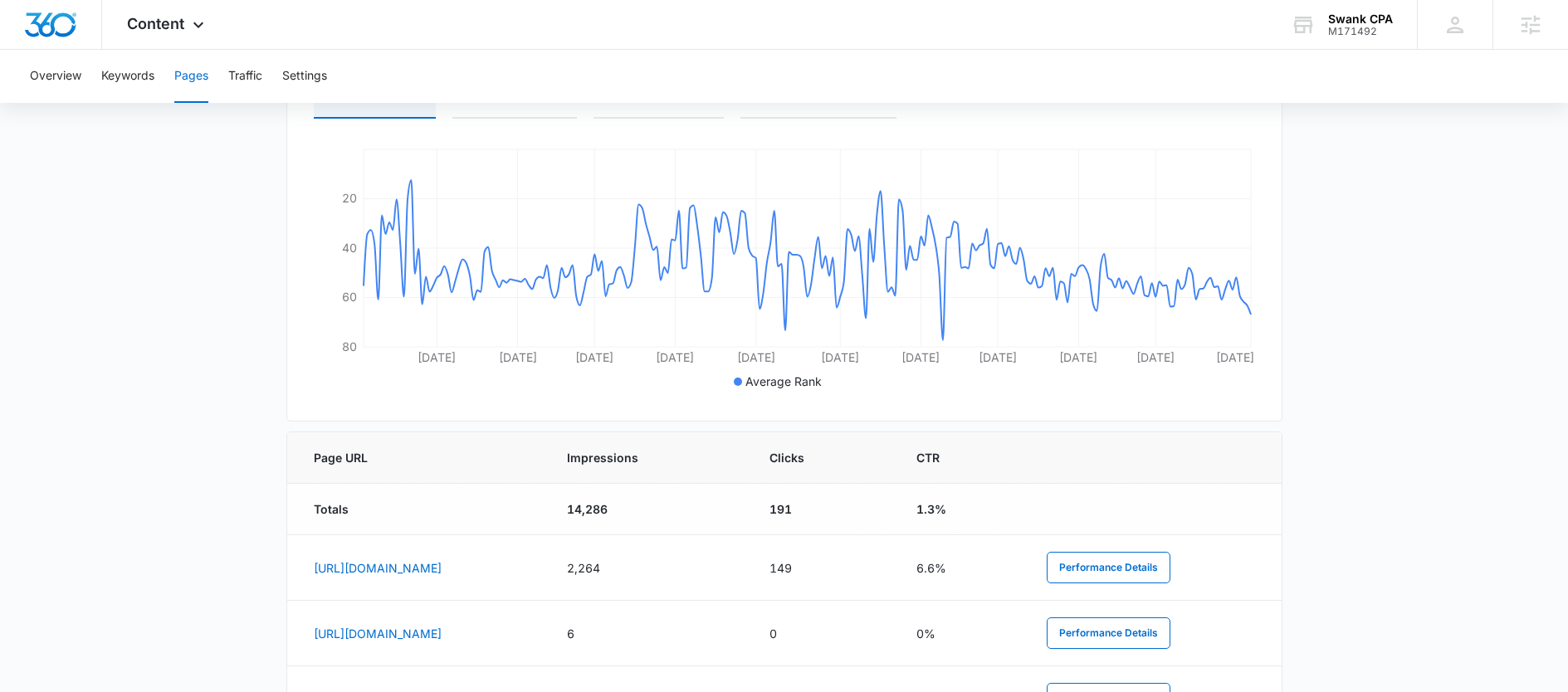
scroll to position [335, 0]
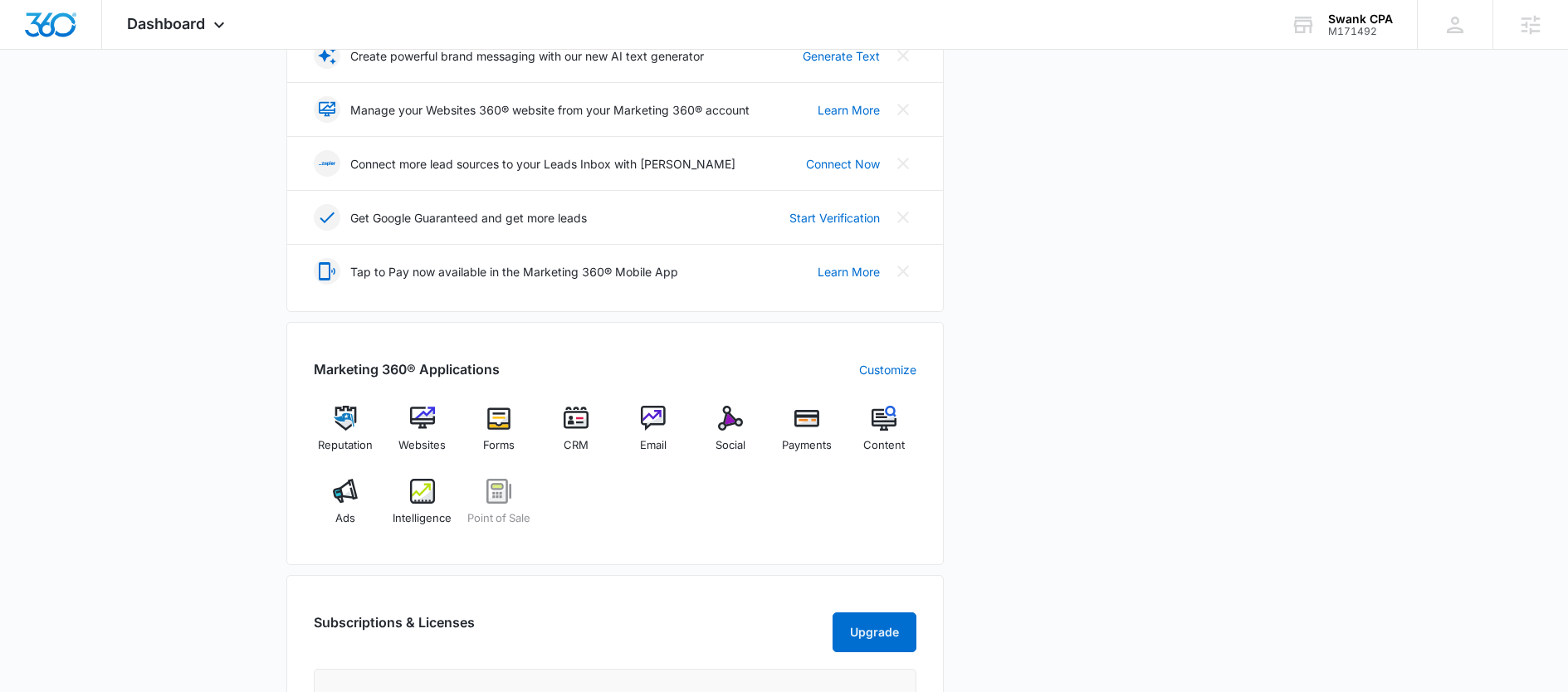
scroll to position [447, 0]
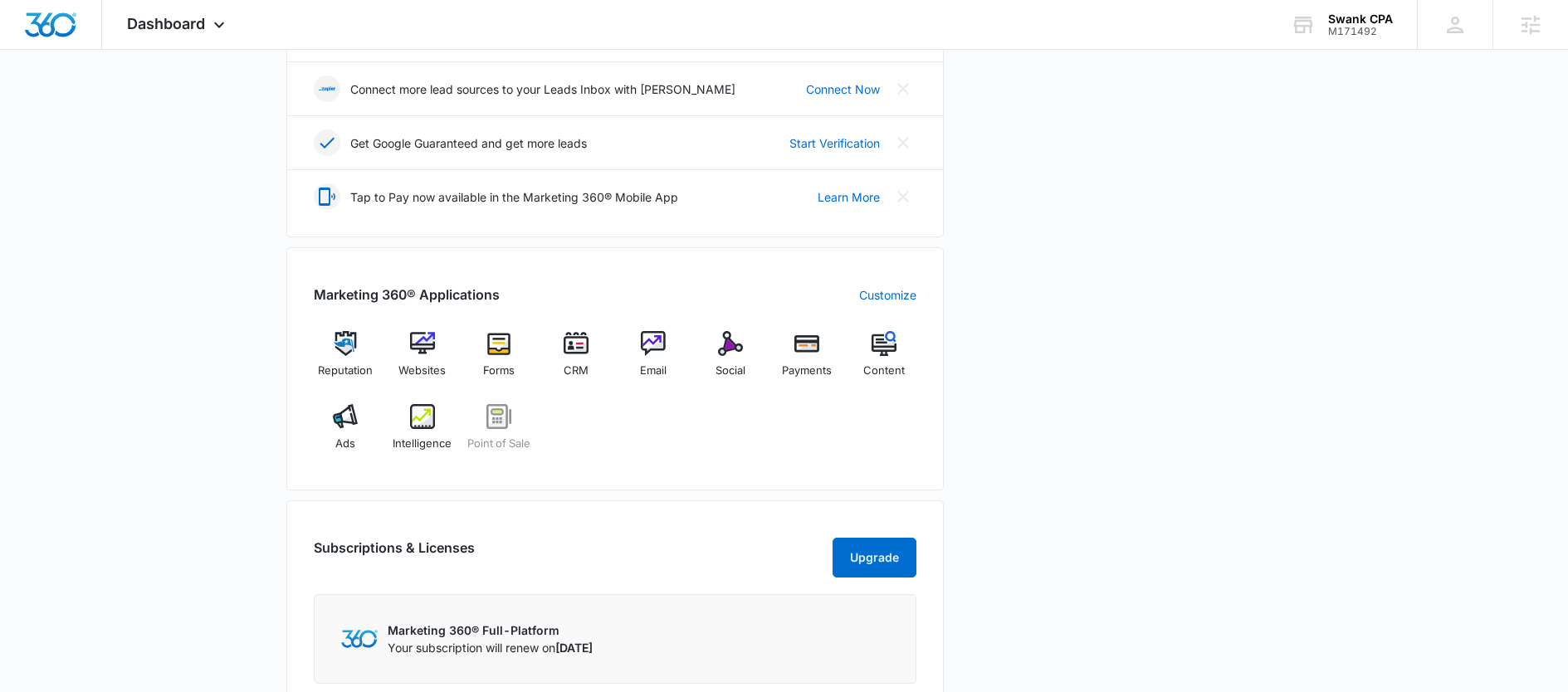
click at [690, 423] on div "Reputation Websites Forms CRM Email Social Payments Content Ads Intelligence Po…" at bounding box center [614, 397] width 603 height 132
click at [328, 349] on div "Reputation" at bounding box center [345, 361] width 64 height 60
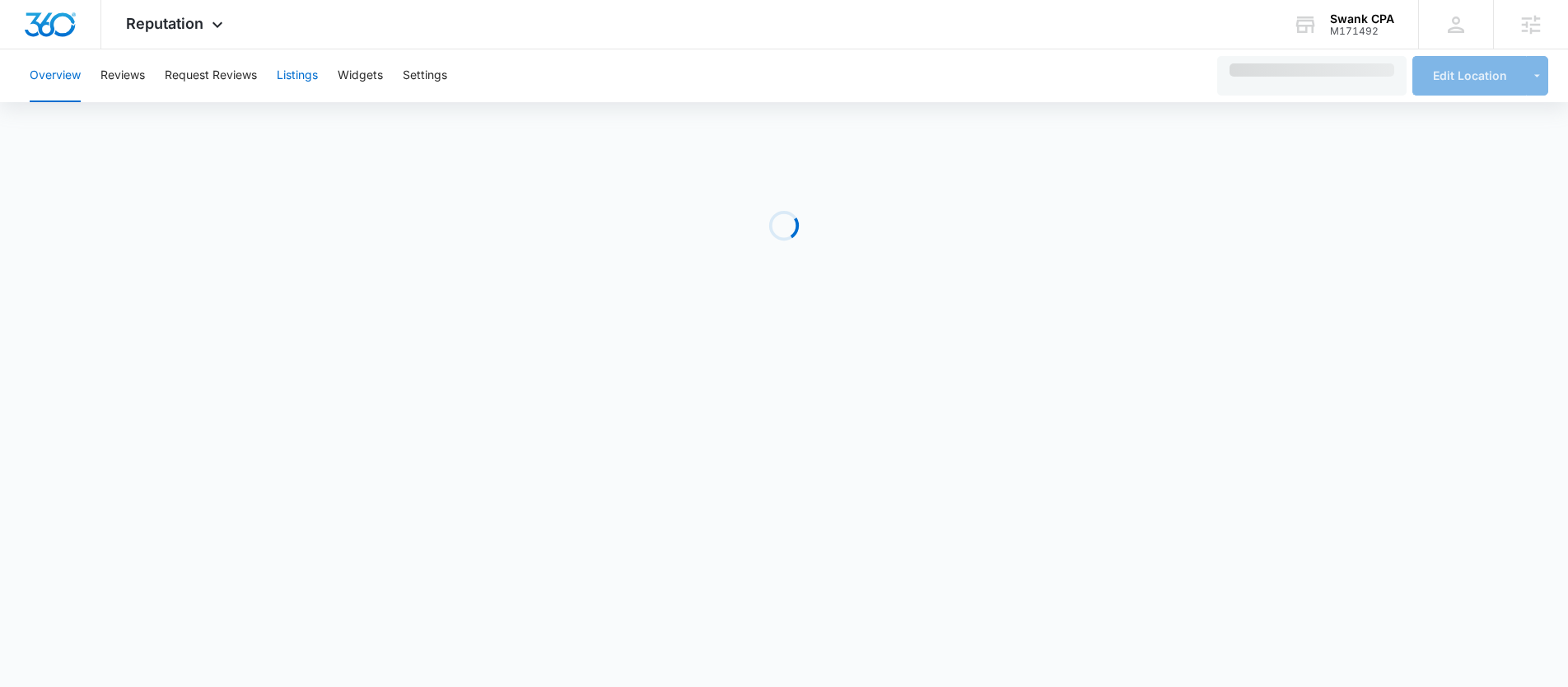
click at [302, 61] on button "Listings" at bounding box center [297, 75] width 41 height 53
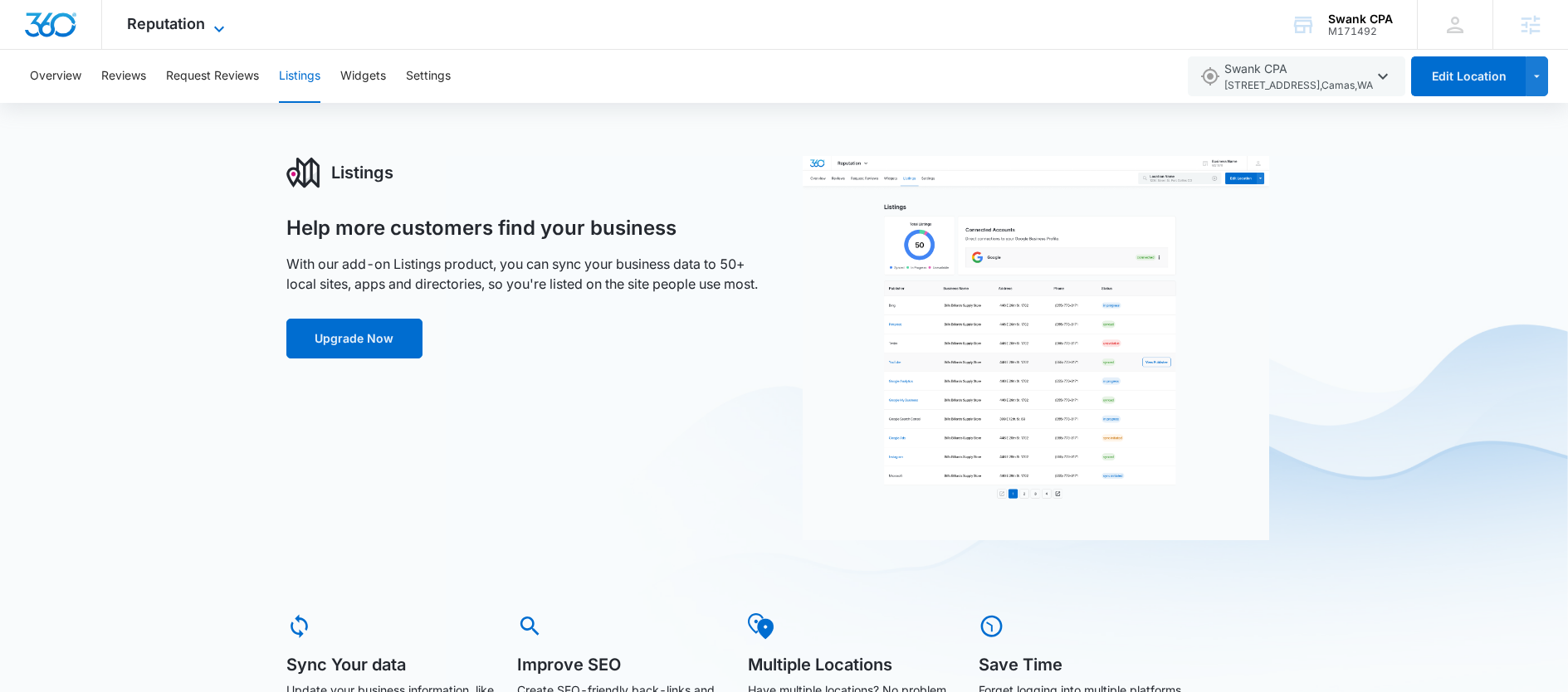
click at [158, 15] on span "Reputation" at bounding box center [165, 23] width 78 height 17
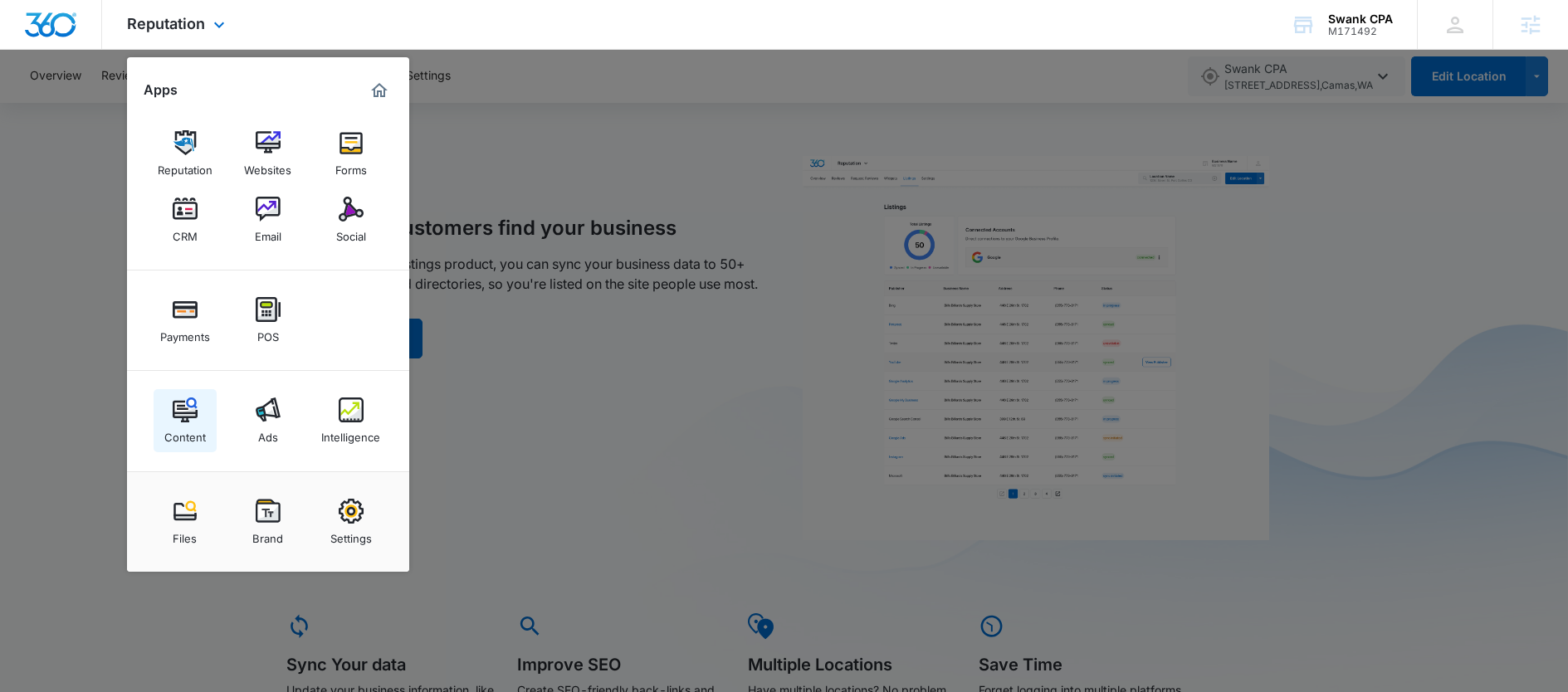
click at [186, 406] on img at bounding box center [185, 410] width 25 height 25
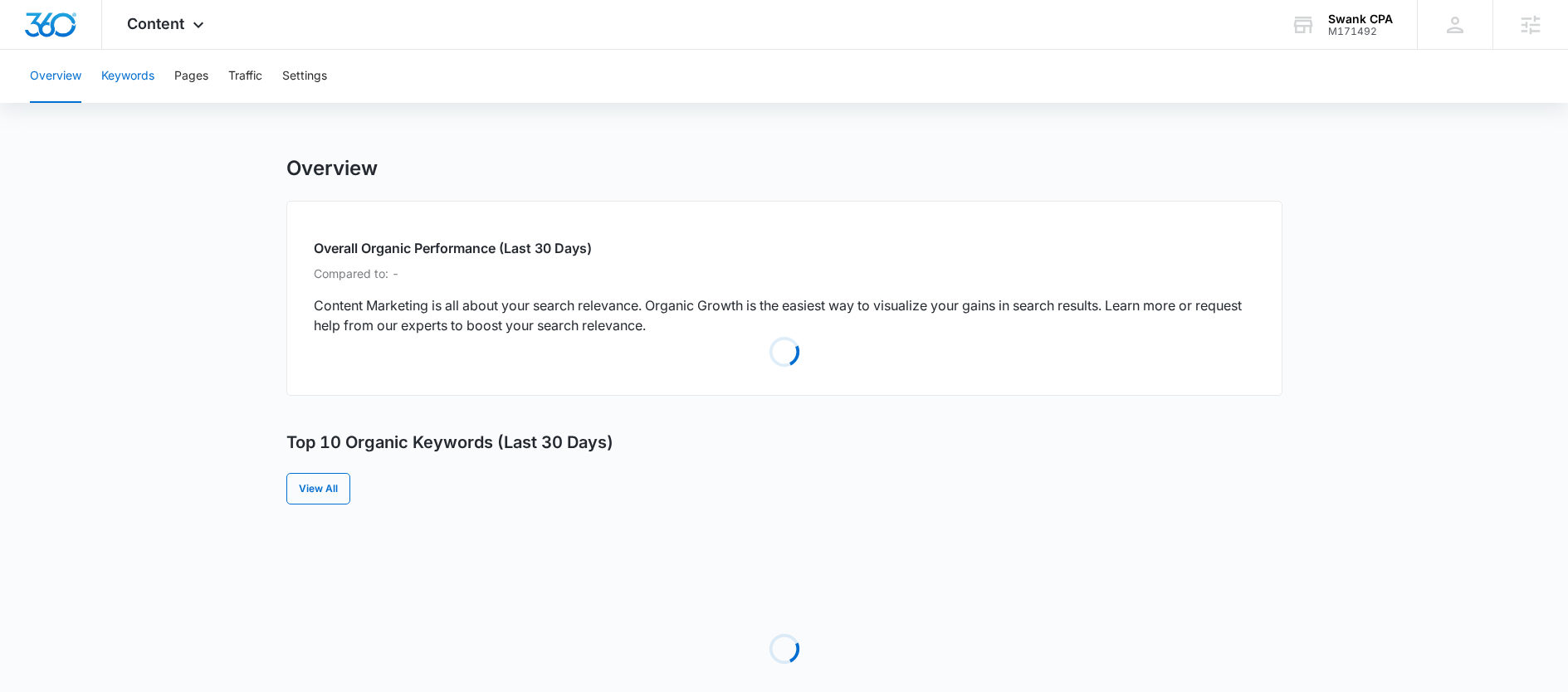
click at [146, 73] on button "Keywords" at bounding box center [128, 75] width 53 height 53
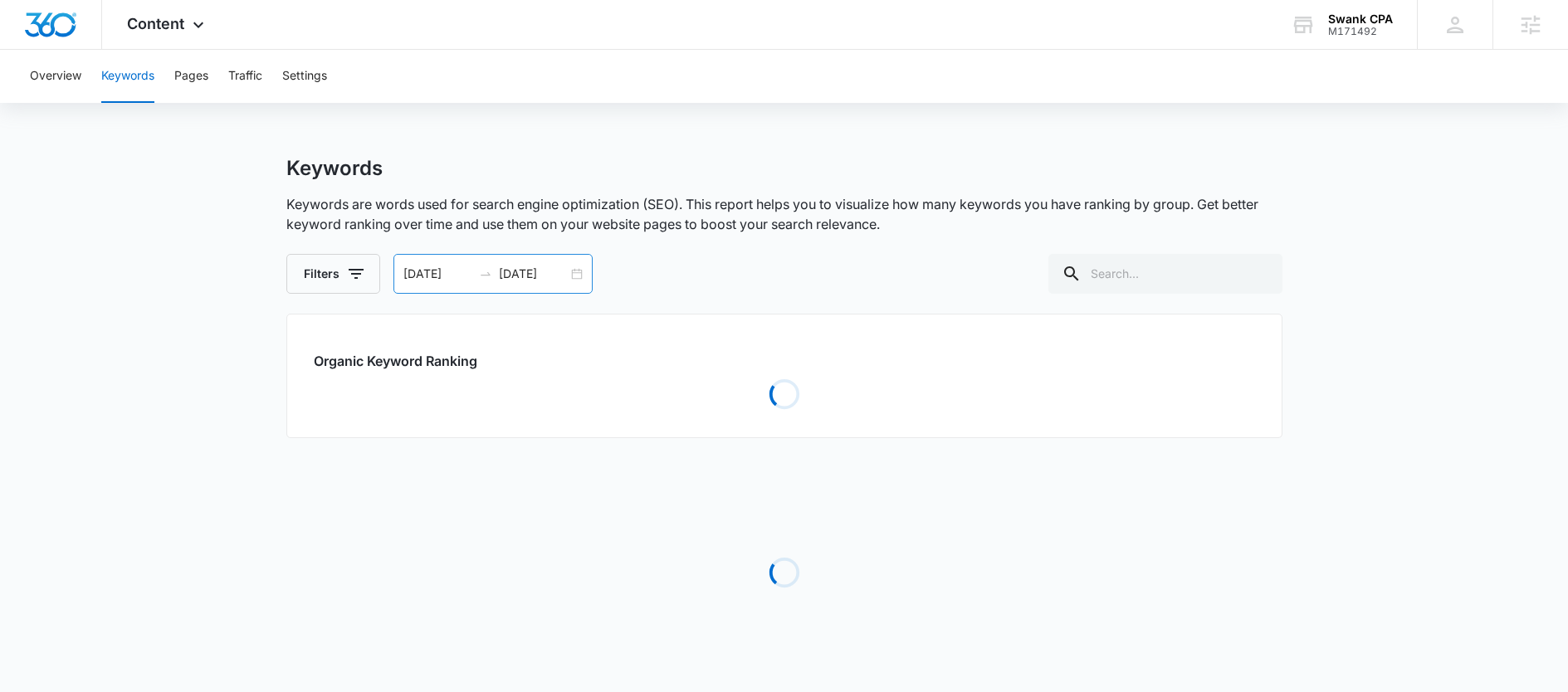
click at [457, 279] on input "[DATE]" at bounding box center [437, 274] width 69 height 18
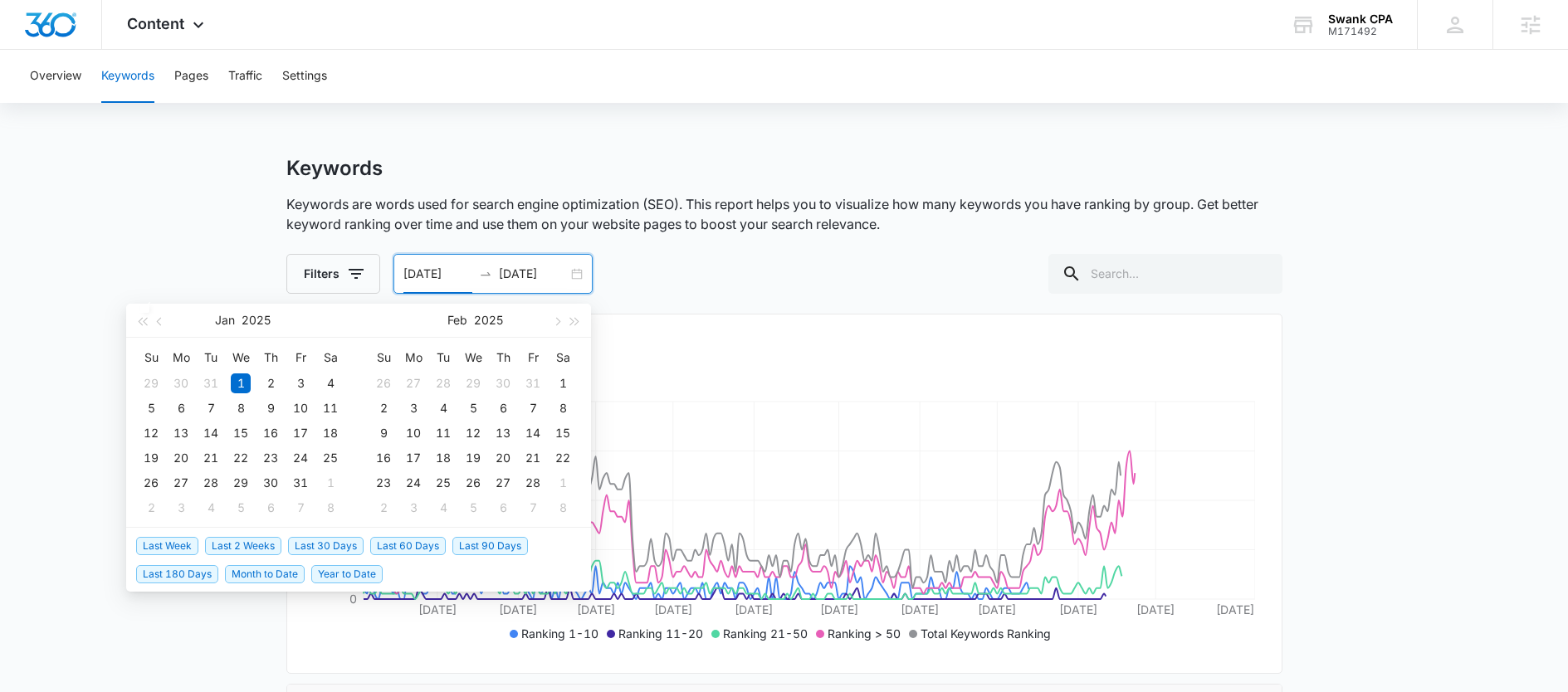
click at [307, 546] on span "Last 30 Days" at bounding box center [326, 546] width 75 height 18
type input "08/01/2025"
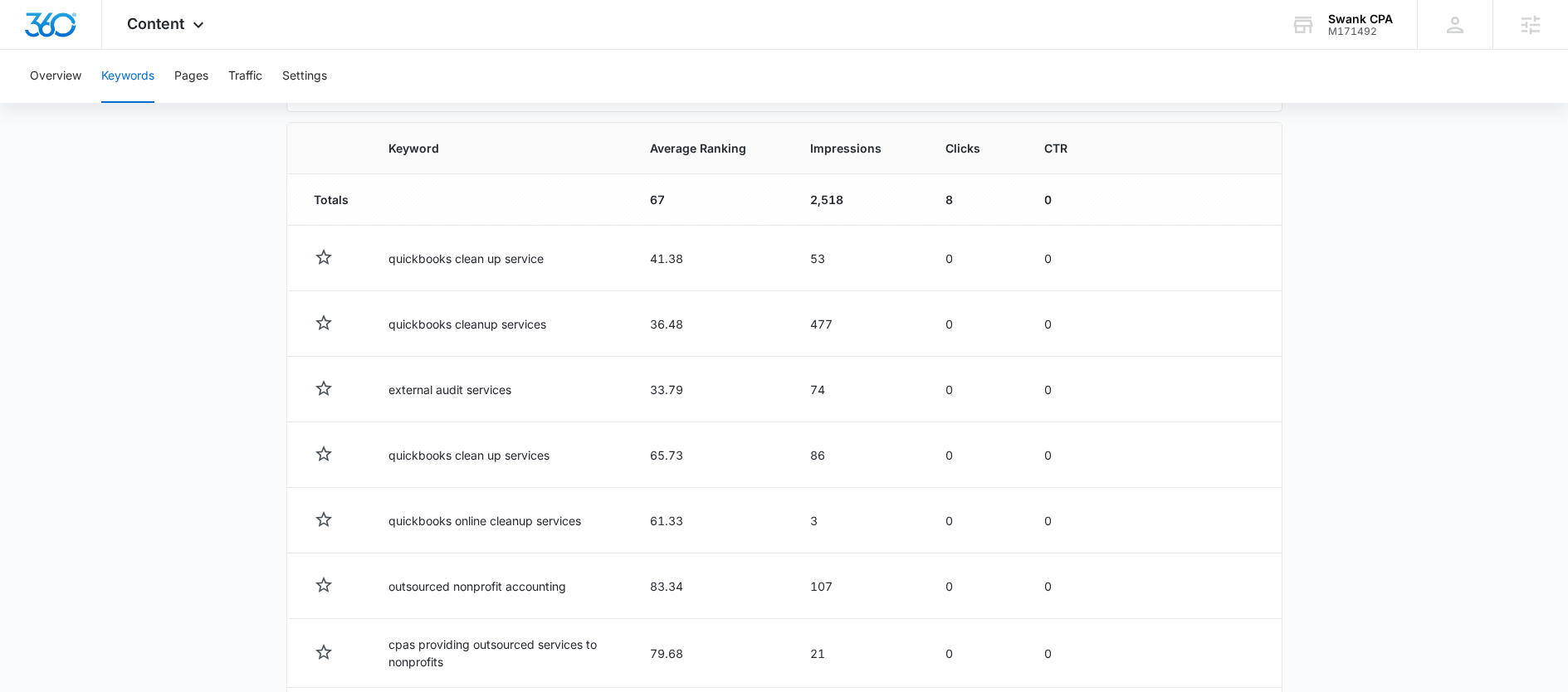
scroll to position [540, 0]
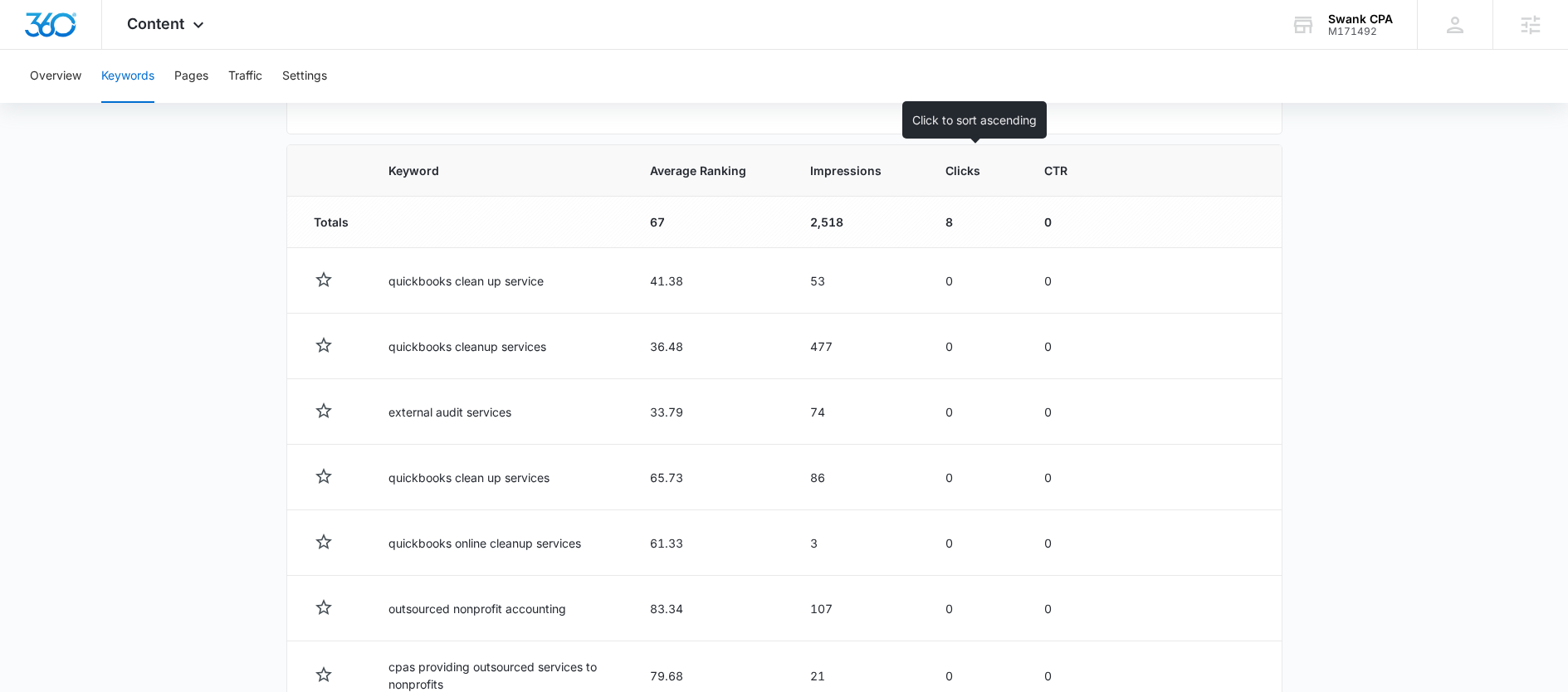
click at [973, 167] on span "Clicks" at bounding box center [962, 170] width 35 height 17
click at [962, 191] on th "Clicks" at bounding box center [975, 170] width 99 height 51
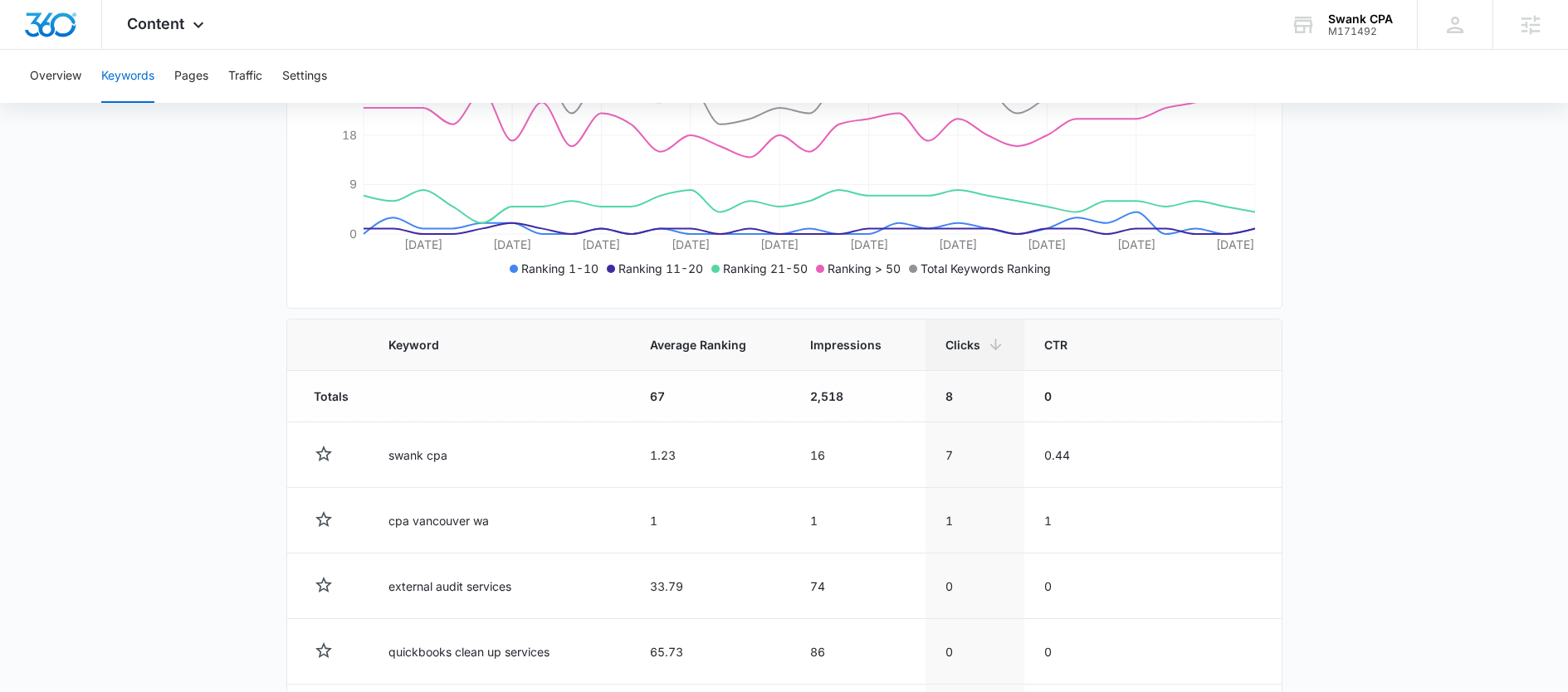
scroll to position [362, 0]
